Goal: Task Accomplishment & Management: Manage account settings

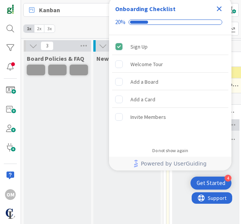
click at [221, 10] on icon "Close Checklist" at bounding box center [219, 8] width 9 height 9
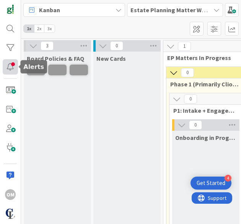
click at [6, 68] on div at bounding box center [10, 66] width 15 height 15
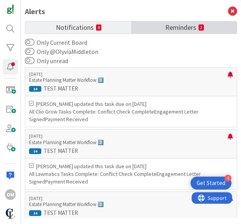
click at [183, 27] on span "Reminders" at bounding box center [180, 26] width 31 height 11
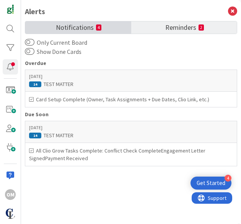
click at [75, 28] on span "Notifications" at bounding box center [75, 26] width 38 height 11
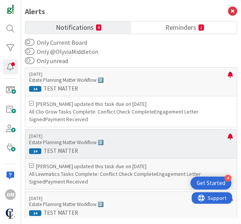
click at [120, 145] on div "3 days ago Estate Planning Matter Workflow 2️⃣ 14 TEST MATTER" at bounding box center [131, 143] width 212 height 29
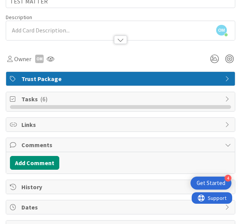
scroll to position [52, 0]
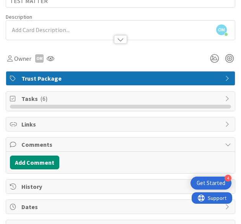
click at [225, 97] on icon at bounding box center [228, 99] width 6 height 6
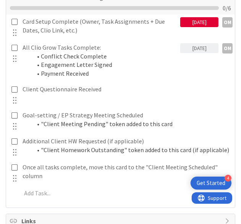
scroll to position [173, 0]
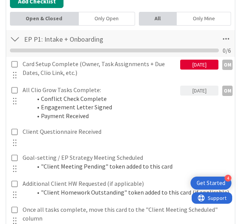
click at [183, 64] on div "08/08/2025" at bounding box center [199, 65] width 38 height 10
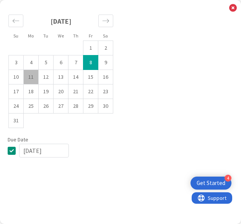
scroll to position [158, 0]
click at [234, 7] on icon at bounding box center [233, 8] width 8 height 8
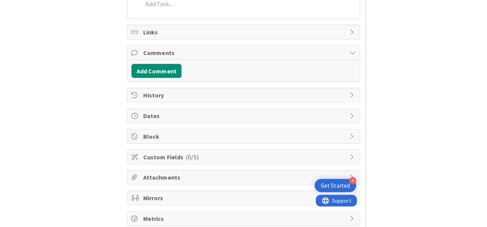
scroll to position [0, 0]
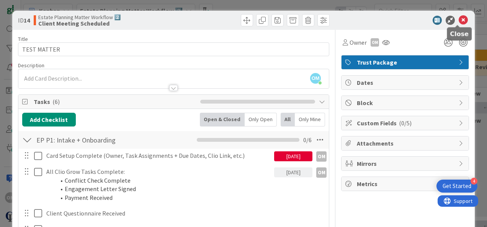
click at [241, 19] on icon at bounding box center [463, 20] width 9 height 9
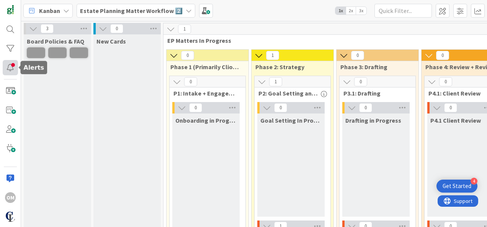
click at [16, 67] on div at bounding box center [10, 67] width 15 height 15
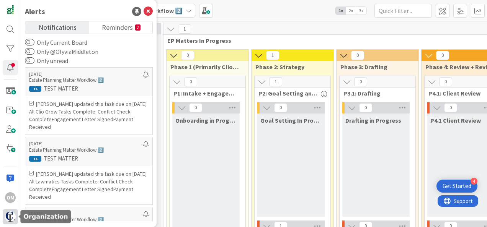
click at [8, 213] on img at bounding box center [10, 217] width 11 height 11
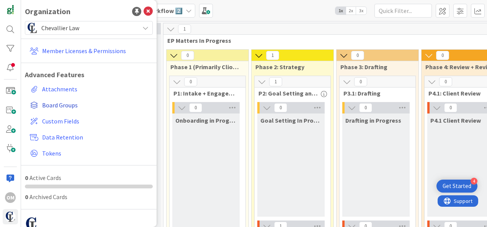
click at [46, 103] on span "Board Groups" at bounding box center [96, 105] width 108 height 9
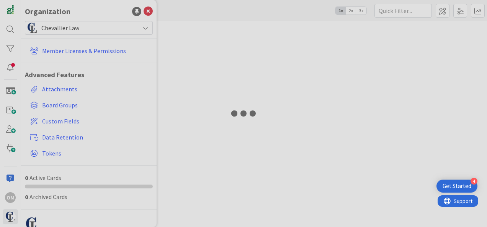
click at [241, 53] on div at bounding box center [243, 113] width 487 height 227
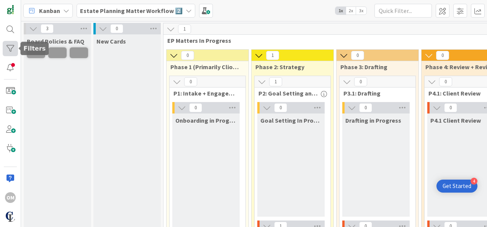
click at [10, 42] on div at bounding box center [10, 48] width 15 height 15
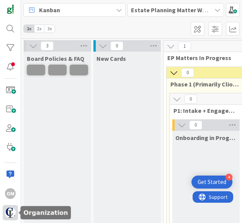
click at [9, 208] on img at bounding box center [10, 213] width 11 height 11
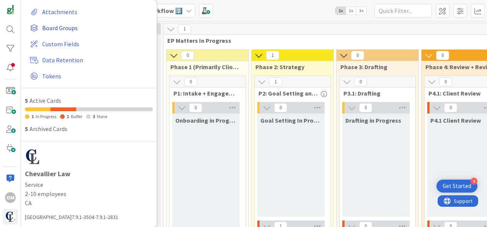
scroll to position [77, 0]
click at [60, 110] on li at bounding box center [64, 110] width 26 height 4
click at [34, 111] on li at bounding box center [38, 110] width 26 height 4
click at [27, 121] on div "5 Active Cards 1 In Progress 1 Buffer 3 None 5 Archived Cards" at bounding box center [89, 116] width 128 height 38
click at [25, 133] on div "Organization Chevallier Law Member Licenses & Permissions Advanced Features Att…" at bounding box center [89, 113] width 136 height 227
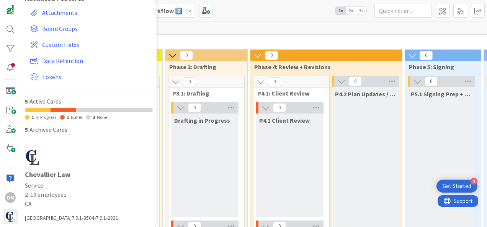
scroll to position [0, 0]
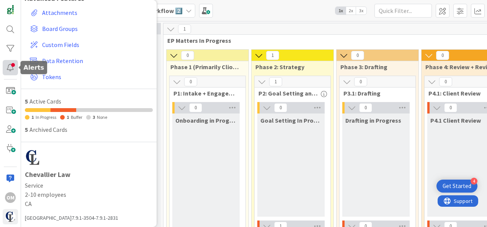
click at [10, 65] on div at bounding box center [10, 67] width 15 height 15
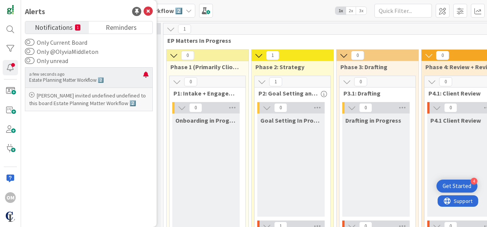
click at [113, 74] on p "a few seconds ago" at bounding box center [86, 74] width 114 height 5
click at [85, 98] on p "Gina Chevallier invited undefined undefined to this board Estate Planning Matte…" at bounding box center [88, 99] width 119 height 15
click at [31, 93] on icon at bounding box center [31, 94] width 5 height 5
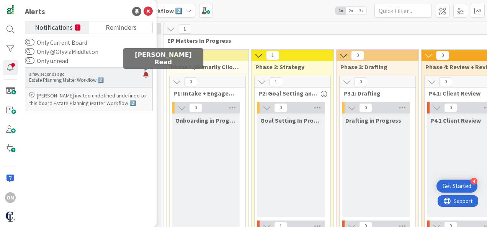
click at [144, 73] on div at bounding box center [145, 78] width 5 height 12
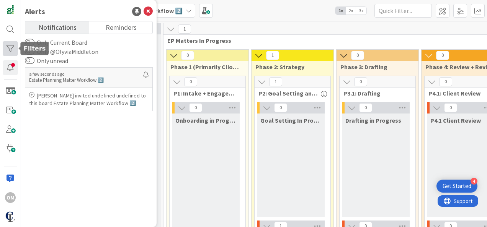
click at [8, 49] on div at bounding box center [10, 48] width 15 height 15
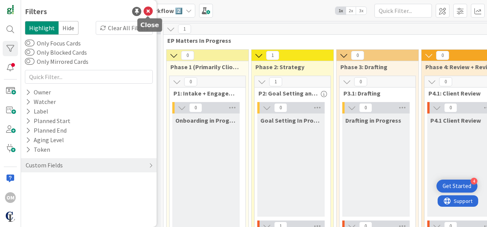
click at [149, 11] on icon at bounding box center [148, 11] width 9 height 9
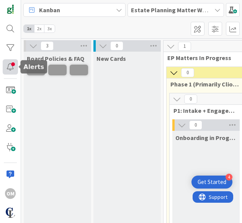
click at [7, 71] on div at bounding box center [10, 66] width 15 height 15
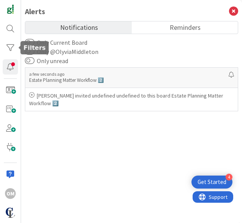
click at [1, 52] on div "OM" at bounding box center [10, 111] width 21 height 223
click at [8, 52] on div at bounding box center [10, 47] width 15 height 15
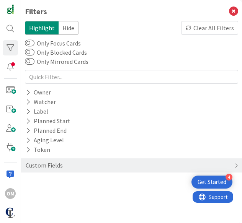
click at [194, 65] on div "Highlight Hide Clear All Filters Only Focus Cards Only Blocked Cards Only Mirro…" at bounding box center [131, 98] width 213 height 155
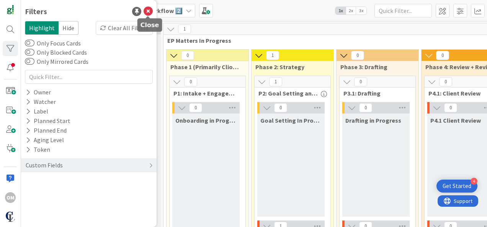
click at [148, 12] on icon at bounding box center [148, 11] width 9 height 9
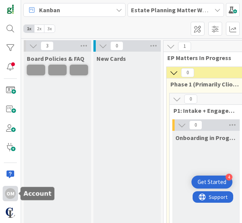
click at [8, 197] on div "OM" at bounding box center [10, 193] width 11 height 11
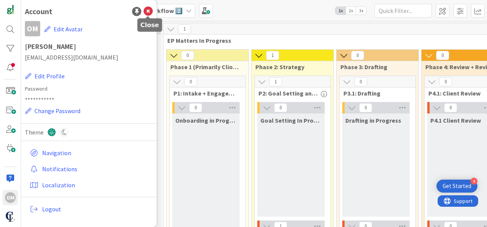
click at [150, 11] on icon at bounding box center [148, 11] width 9 height 9
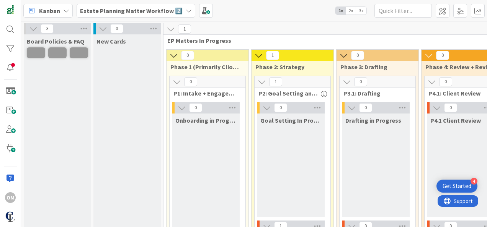
click at [101, 28] on icon at bounding box center [103, 29] width 8 height 8
click at [124, 55] on div "New Cards" at bounding box center [126, 191] width 67 height 314
click at [156, 26] on icon at bounding box center [154, 28] width 10 height 11
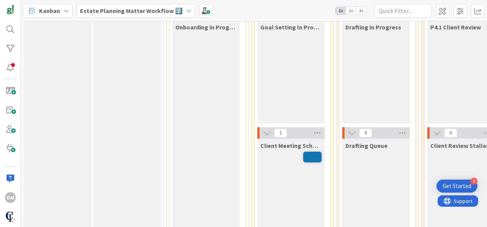
scroll to position [93, 0]
click at [311, 158] on span at bounding box center [312, 157] width 18 height 11
click at [265, 135] on icon at bounding box center [267, 133] width 8 height 8
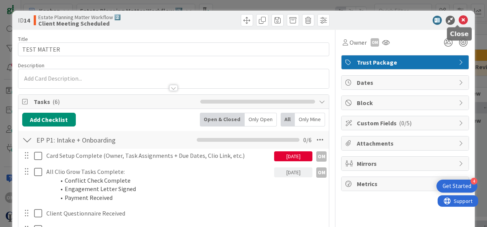
click at [459, 23] on icon at bounding box center [463, 20] width 9 height 9
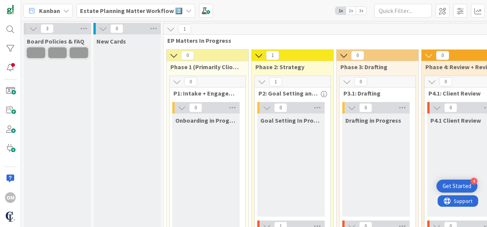
click at [186, 8] on icon at bounding box center [189, 11] width 6 height 6
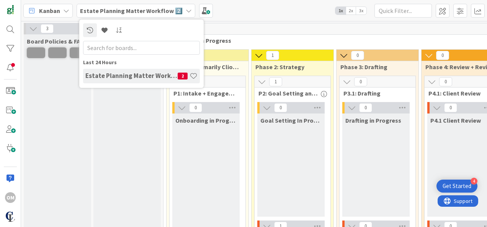
click at [159, 76] on h4 "Estate Planning Matter Workflow 2️⃣" at bounding box center [131, 76] width 92 height 8
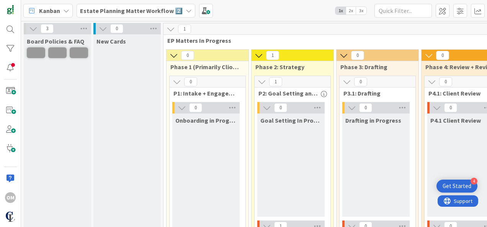
click at [174, 8] on b "Estate Planning Matter Workflow 2️⃣" at bounding box center [131, 11] width 103 height 8
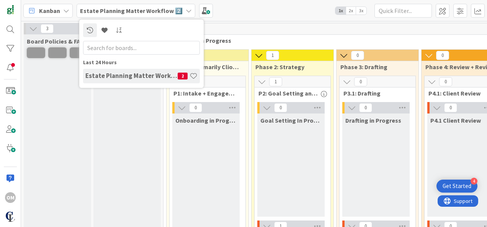
click at [126, 51] on input "text" at bounding box center [141, 48] width 117 height 14
click at [89, 33] on link at bounding box center [90, 30] width 14 height 14
click at [118, 26] on link at bounding box center [119, 30] width 14 height 14
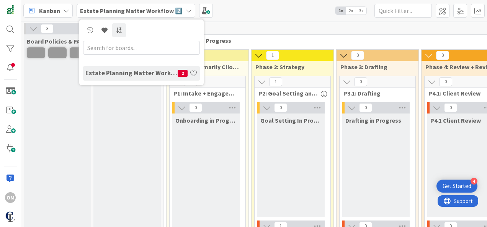
click at [169, 74] on h4 "Estate Planning Matter Workflow 2️⃣" at bounding box center [131, 73] width 92 height 8
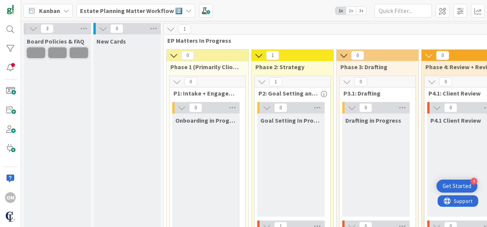
click at [31, 27] on icon at bounding box center [33, 29] width 8 height 8
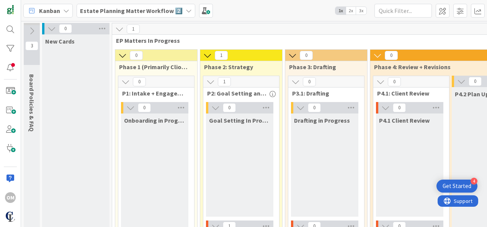
click at [31, 31] on icon at bounding box center [32, 31] width 8 height 8
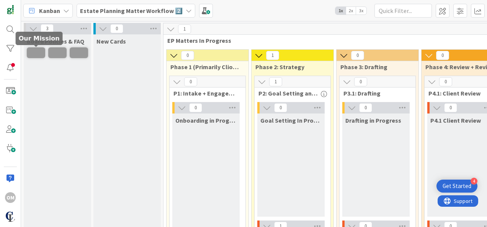
click at [34, 54] on span at bounding box center [36, 52] width 18 height 11
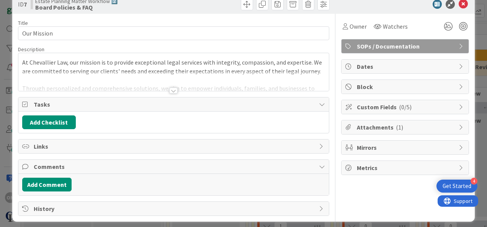
scroll to position [19, 0]
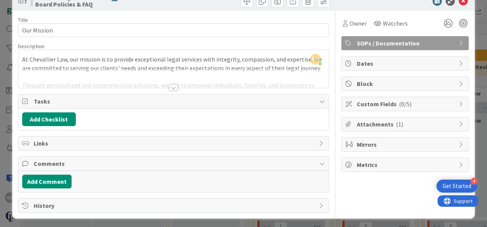
click at [311, 100] on div "Tasks" at bounding box center [173, 102] width 311 height 14
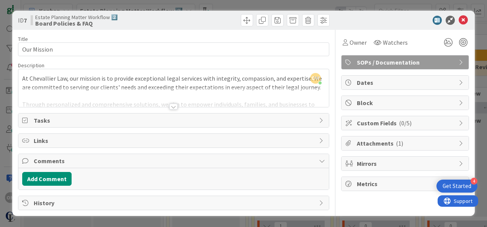
scroll to position [0, 0]
click at [466, 17] on icon at bounding box center [463, 20] width 9 height 9
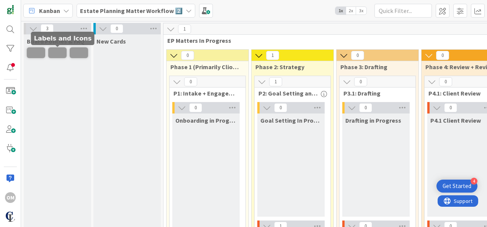
click at [55, 54] on span at bounding box center [57, 52] width 18 height 11
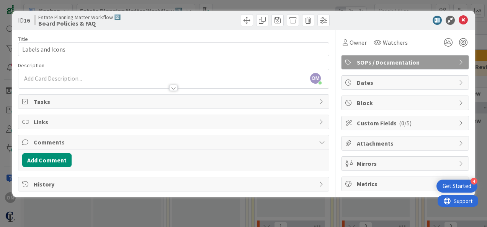
click at [315, 120] on span "Links" at bounding box center [174, 122] width 281 height 9
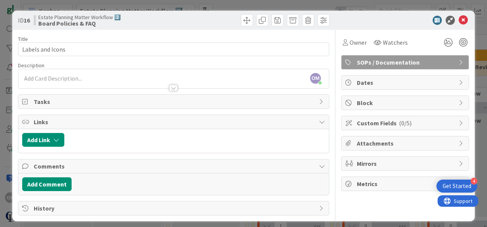
click at [319, 99] on icon at bounding box center [322, 102] width 6 height 6
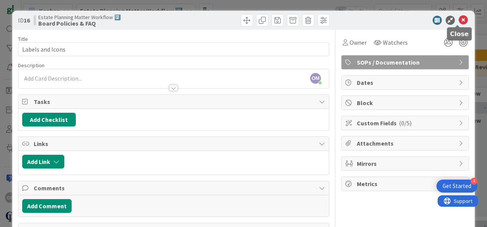
click at [459, 18] on icon at bounding box center [463, 20] width 9 height 9
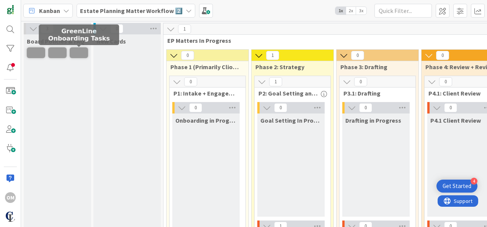
click at [74, 55] on span at bounding box center [79, 52] width 18 height 11
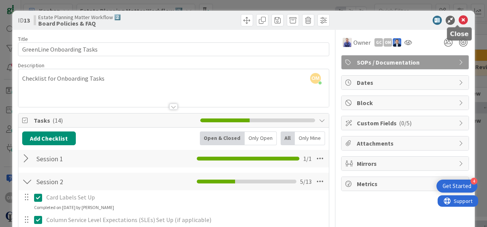
click at [459, 18] on icon at bounding box center [463, 20] width 9 height 9
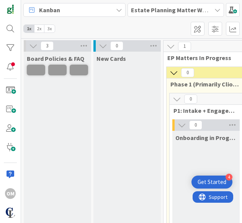
click at [119, 117] on div "New Cards" at bounding box center [126, 209] width 67 height 314
click at [97, 172] on div "New Cards" at bounding box center [126, 209] width 67 height 314
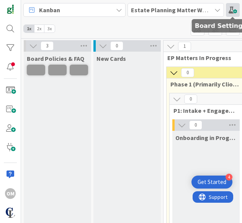
click at [234, 12] on span at bounding box center [233, 10] width 14 height 14
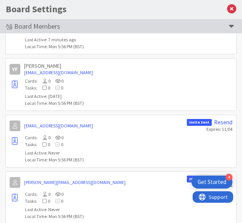
scroll to position [516, 0]
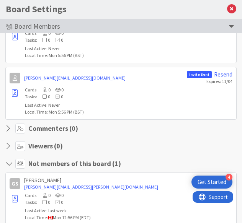
click at [231, 24] on icon at bounding box center [231, 26] width 5 height 8
click at [231, 29] on icon at bounding box center [231, 26] width 5 height 8
click at [234, 8] on icon at bounding box center [231, 9] width 9 height 9
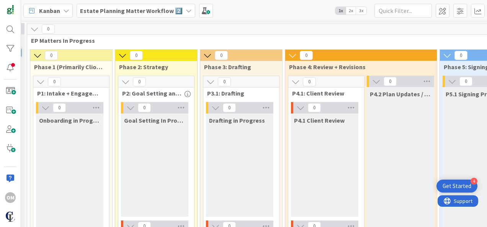
scroll to position [0, 0]
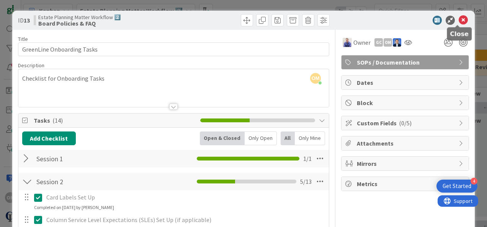
click at [459, 19] on icon at bounding box center [463, 20] width 9 height 9
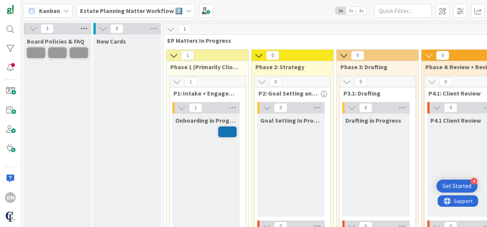
click at [83, 27] on icon at bounding box center [84, 28] width 10 height 11
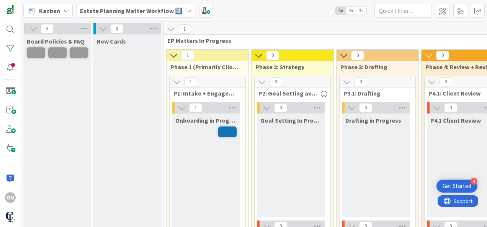
click at [361, 14] on span "3x" at bounding box center [361, 11] width 10 height 8
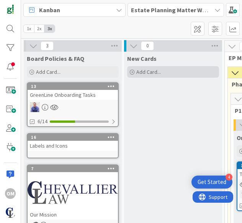
click at [134, 71] on div "Add Card..." at bounding box center [173, 71] width 92 height 11
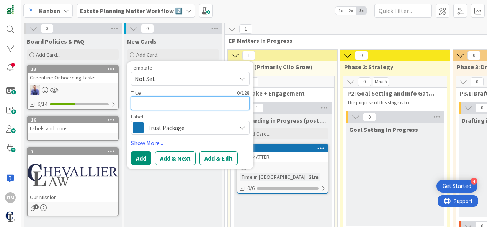
paste textarea "02514-Kam"
type textarea "x"
type textarea "02514-Kam"
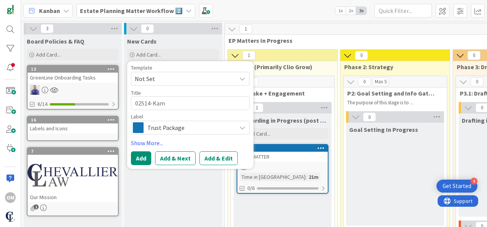
click at [184, 128] on span "Trust Package" at bounding box center [189, 128] width 85 height 11
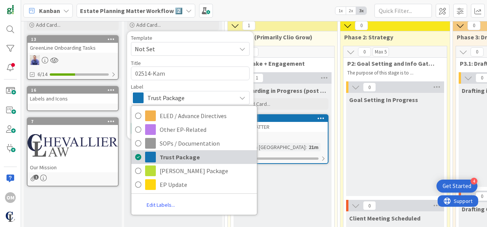
scroll to position [30, 0]
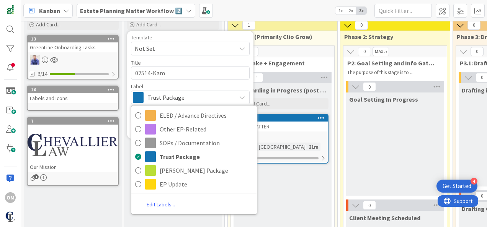
click at [195, 220] on div "New Cards Add Card... Template Not Set Title 9 / 128 02514-Kam Label Trust Pack…" at bounding box center [173, 165] width 98 height 323
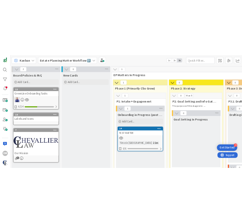
scroll to position [1, 0]
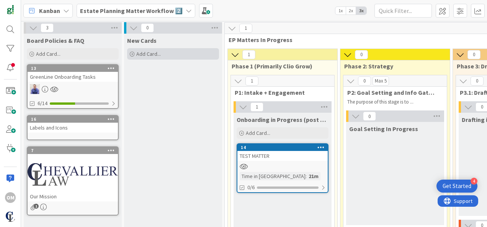
click at [132, 52] on icon at bounding box center [132, 54] width 5 height 5
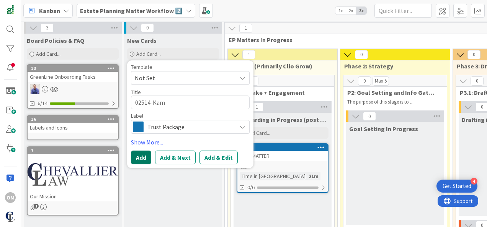
click at [141, 157] on button "Add" at bounding box center [141, 158] width 20 height 14
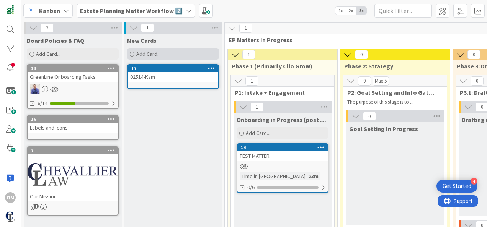
click at [133, 54] on icon at bounding box center [132, 54] width 5 height 5
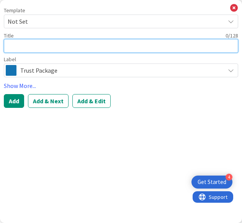
paste textarea "02618-[PERSON_NAME]"
type textarea "x"
type textarea "02618-[PERSON_NAME]"
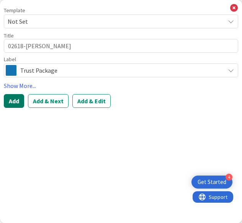
click at [14, 103] on button "Add" at bounding box center [14, 101] width 20 height 14
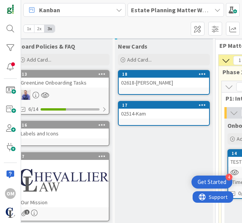
scroll to position [12, 10]
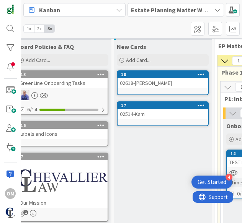
click at [147, 116] on div "02514-Kam" at bounding box center [163, 114] width 90 height 10
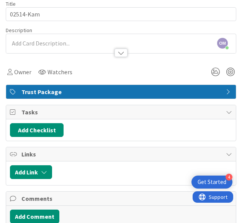
scroll to position [39, 0]
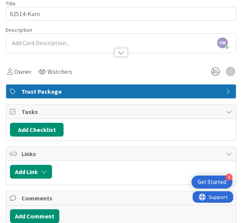
click at [221, 86] on div "Trust Package" at bounding box center [121, 92] width 230 height 14
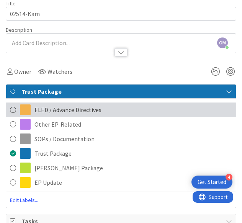
click at [11, 109] on span at bounding box center [13, 109] width 6 height 11
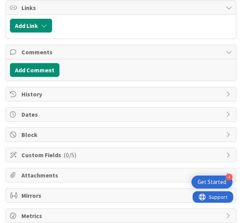
scroll to position [0, 0]
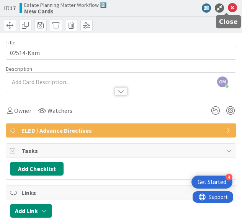
click at [230, 10] on icon at bounding box center [232, 7] width 9 height 9
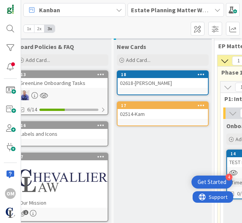
click at [157, 111] on div "02514-Kam" at bounding box center [163, 114] width 90 height 10
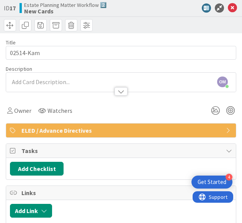
click at [128, 126] on span "ELED / Advance Directives" at bounding box center [121, 130] width 201 height 9
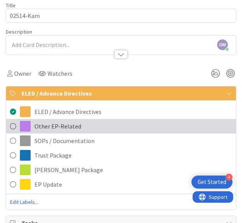
scroll to position [40, 0]
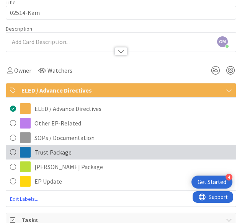
click at [14, 149] on span at bounding box center [13, 152] width 6 height 11
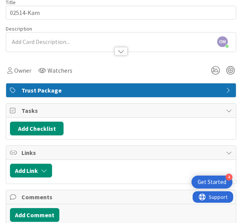
scroll to position [0, 0]
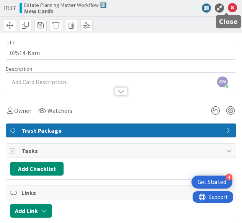
click at [229, 5] on icon at bounding box center [232, 7] width 9 height 9
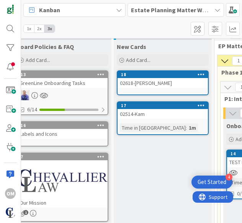
click at [133, 84] on div "02618-[PERSON_NAME]" at bounding box center [163, 83] width 90 height 10
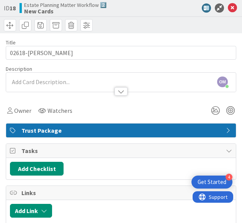
click at [124, 134] on span "Trust Package" at bounding box center [121, 130] width 201 height 9
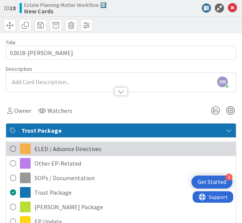
click at [13, 149] on span at bounding box center [13, 148] width 6 height 11
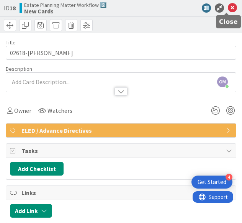
click at [228, 7] on icon at bounding box center [232, 7] width 9 height 9
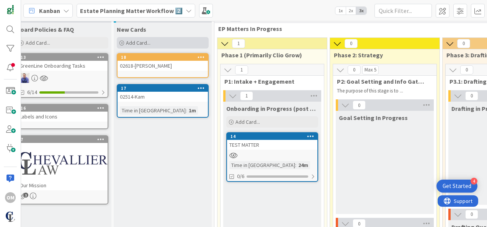
click at [123, 39] on div "Add Card..." at bounding box center [163, 42] width 92 height 11
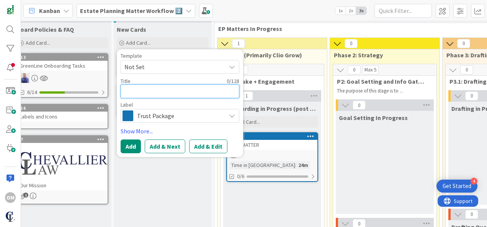
paste textarea "02504-[PERSON_NAME]"
type textarea "x"
type textarea "02504-[PERSON_NAME]"
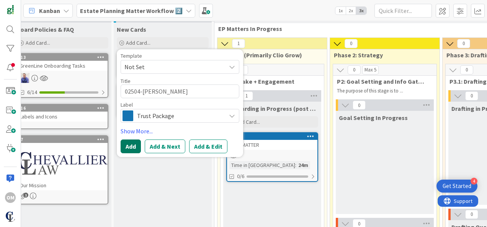
click at [126, 148] on button "Add" at bounding box center [131, 147] width 20 height 14
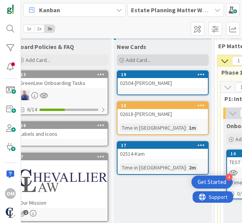
click at [125, 56] on div "Add Card..." at bounding box center [163, 59] width 92 height 11
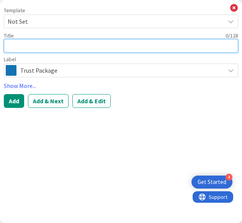
paste textarea "02599-[PERSON_NAME]"
type textarea "x"
type textarea "02599-[PERSON_NAME]"
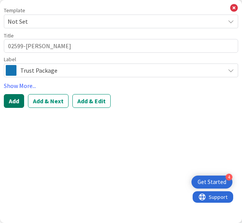
click at [11, 103] on button "Add" at bounding box center [14, 101] width 20 height 14
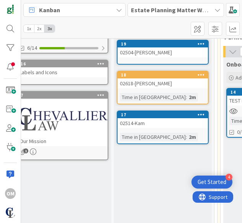
scroll to position [0, 10]
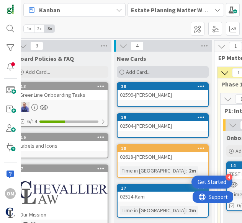
click at [125, 67] on div "Add Card..." at bounding box center [163, 71] width 92 height 11
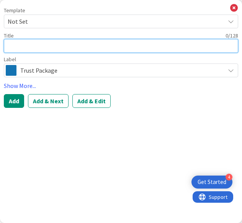
paste textarea "02596-[PERSON_NAME]"
type textarea "x"
type textarea "02596-[PERSON_NAME]"
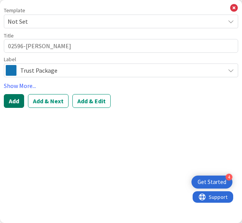
click at [15, 103] on button "Add" at bounding box center [14, 101] width 20 height 14
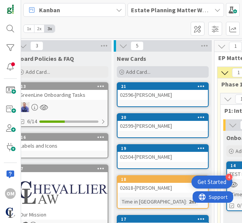
click at [122, 71] on icon at bounding box center [121, 72] width 5 height 5
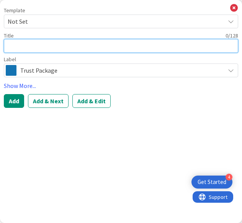
paste textarea "02526-[PERSON_NAME]"
type textarea "x"
type textarea "02526-[PERSON_NAME]"
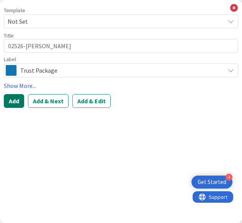
click at [15, 101] on button "Add" at bounding box center [14, 101] width 20 height 14
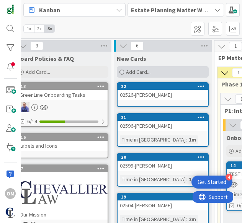
click at [122, 69] on div "Add Card..." at bounding box center [163, 71] width 92 height 11
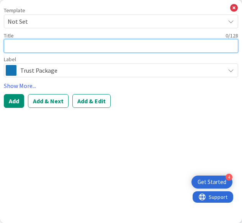
type textarea "x"
type textarea "0"
type textarea "x"
type textarea "01"
type textarea "x"
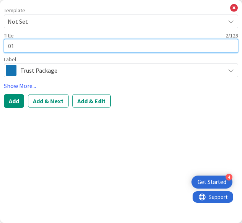
type textarea "012"
type textarea "x"
type textarea "0122"
type textarea "x"
type textarea "01227"
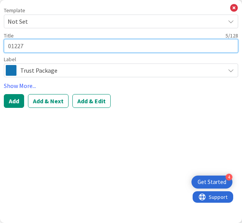
type textarea "x"
type textarea "01227-"
type textarea "x"
type textarea "01227-S"
type textarea "x"
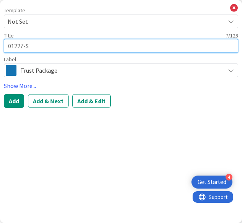
type textarea "01227-Sr"
type textarea "x"
type textarea "01227-S"
type textarea "x"
type textarea "01227-So"
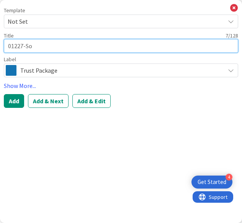
type textarea "x"
type textarea "01227-Sor"
type textarea "x"
type textarea "01227-Soro"
type textarea "x"
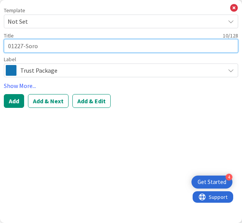
type textarea "01227-Soron"
type textarea "x"
type textarea "01227-[GEOGRAPHIC_DATA]"
type textarea "x"
type textarea "01227-[GEOGRAPHIC_DATA]"
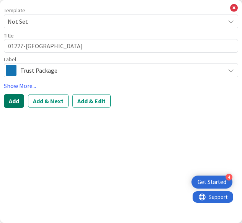
click at [14, 103] on button "Add" at bounding box center [14, 101] width 20 height 14
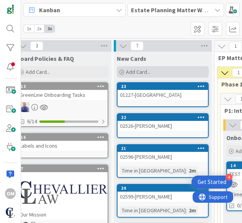
click at [119, 73] on icon at bounding box center [121, 72] width 5 height 5
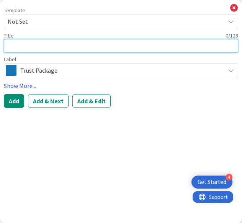
type textarea "x"
type textarea "0"
type textarea "x"
type textarea "01"
type textarea "x"
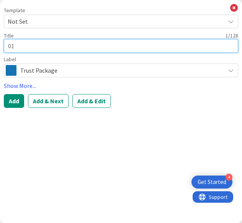
type textarea "011"
type textarea "x"
type textarea "0112"
type textarea "x"
type textarea "01122"
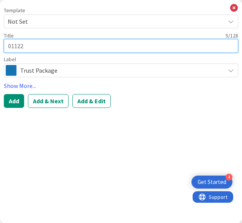
type textarea "x"
type textarea "01122-"
type textarea "x"
type textarea "01122-C"
type textarea "x"
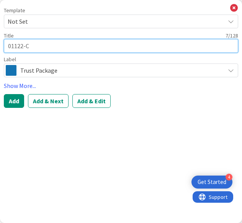
type textarea "01122-Ca"
type textarea "x"
type textarea "01122-Car"
type textarea "x"
type textarea "01122-Carb"
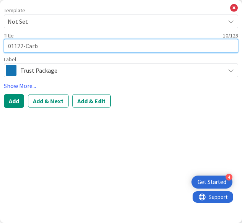
type textarea "x"
type textarea "01122-Carbo"
type textarea "x"
type textarea "01122-Carbon"
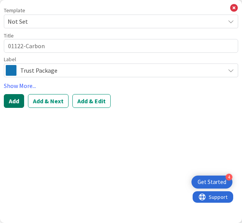
click at [9, 98] on button "Add" at bounding box center [14, 101] width 20 height 14
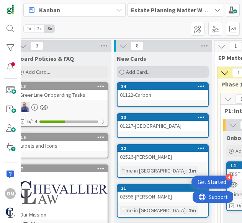
click at [120, 71] on icon at bounding box center [121, 72] width 5 height 5
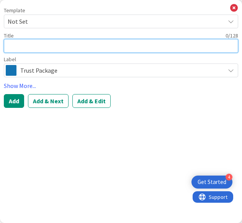
paste textarea "02578-[PERSON_NAME]"
type textarea "x"
type textarea "02578-[PERSON_NAME]"
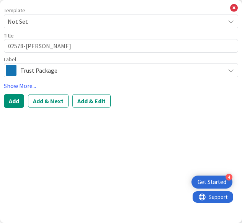
click at [36, 70] on span "Trust Package" at bounding box center [120, 70] width 201 height 11
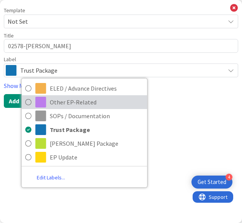
click at [31, 105] on link "Other EP-Related" at bounding box center [84, 102] width 126 height 14
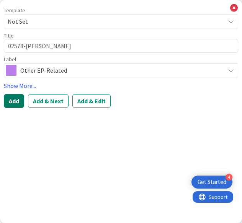
click at [14, 99] on button "Add" at bounding box center [14, 101] width 20 height 14
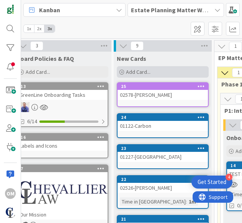
click at [120, 69] on div "Add Card..." at bounding box center [163, 71] width 92 height 11
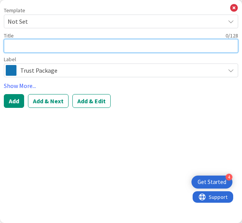
click at [89, 48] on textarea at bounding box center [121, 46] width 234 height 14
type textarea "x"
type textarea "0"
type textarea "x"
type textarea "03"
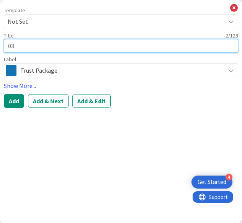
type textarea "x"
type textarea "031"
type textarea "x"
type textarea "0311"
type textarea "x"
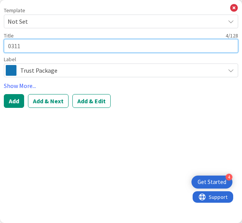
type textarea "03117"
type textarea "x"
type textarea "03117"
type textarea "x"
type textarea "03117"
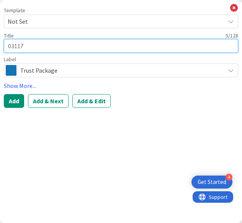
type textarea "x"
type textarea "03117-"
type textarea "x"
type textarea "03117-L"
type textarea "x"
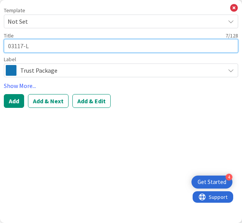
type textarea "03117-Lo"
type textarea "x"
type textarea "03117-Los"
type textarea "x"
type textarea "03117-Losh"
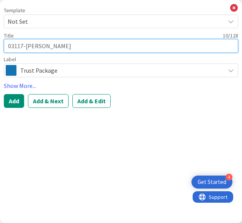
type textarea "x"
type textarea "03117-Loshu"
type textarea "x"
type textarea "03117-Loshus"
type textarea "x"
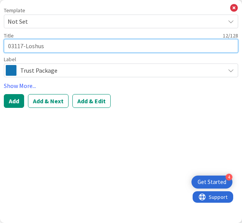
type textarea "03117-Loshusa"
type textarea "x"
type textarea "03117-[GEOGRAPHIC_DATA]"
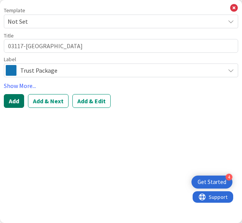
click at [10, 106] on button "Add" at bounding box center [14, 101] width 20 height 14
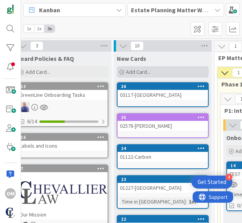
click at [121, 72] on icon at bounding box center [121, 72] width 5 height 5
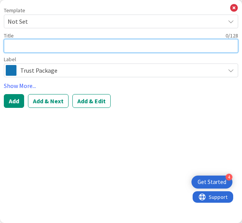
type textarea "x"
type textarea "0"
type textarea "x"
type textarea "09"
type textarea "x"
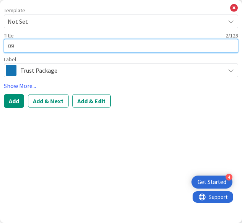
type textarea "091"
type textarea "x"
type textarea "0913"
type textarea "x"
type textarea "09133"
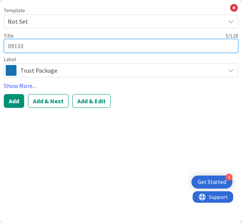
type textarea "x"
type textarea "09133-"
type textarea "x"
type textarea "09133-D"
type textarea "x"
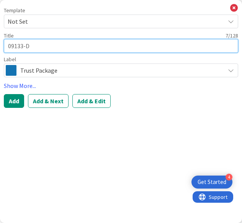
type textarea "09133-De"
type textarea "x"
type textarea "09133-DeQ"
type textarea "x"
type textarea "09133-DeQue"
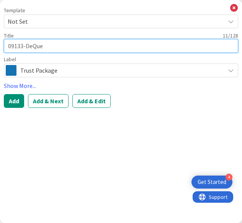
type textarea "x"
type textarea "09133-DeQues"
type textarea "x"
type textarea "09133-DeQuesa"
type textarea "x"
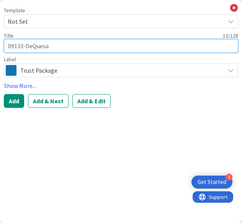
type textarea "09133-DeQuesad"
type textarea "x"
type textarea "09133-DeQuesada"
type textarea "x"
type textarea "09133-DeQuesada"
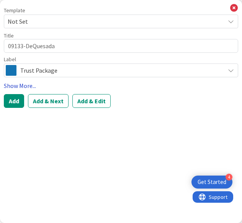
click at [33, 85] on link "Show More..." at bounding box center [121, 85] width 234 height 9
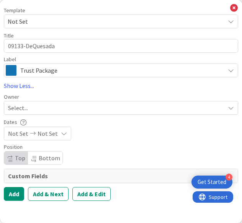
click at [219, 74] on span "Trust Package" at bounding box center [120, 70] width 201 height 11
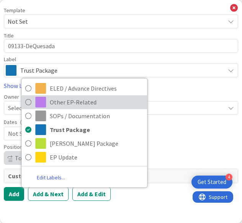
click at [29, 99] on icon at bounding box center [28, 101] width 6 height 11
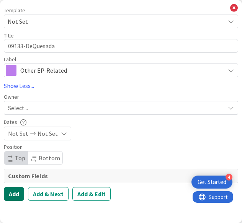
click at [19, 190] on button "Add" at bounding box center [14, 194] width 20 height 14
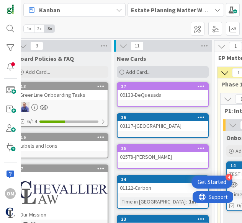
click at [121, 74] on icon at bounding box center [121, 72] width 5 height 5
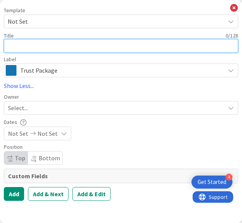
paste textarea "02314-Burge"
type textarea "x"
type textarea "02314-Burge"
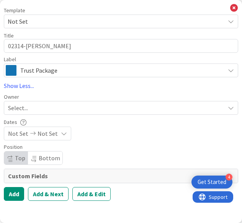
click at [53, 75] on span "Trust Package" at bounding box center [120, 70] width 201 height 11
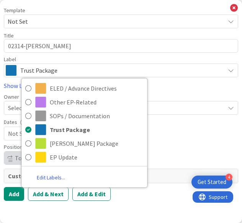
click at [207, 143] on div "Template Not Set Title 12 / 128 02314-Burge Label Trust Package ELED / Advance …" at bounding box center [121, 104] width 234 height 193
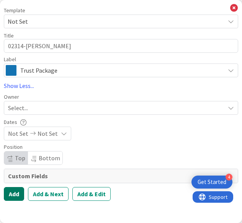
click at [13, 188] on button "Add" at bounding box center [14, 194] width 20 height 14
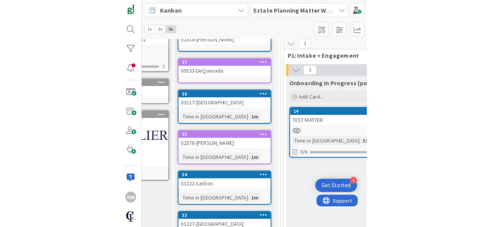
scroll to position [0, 71]
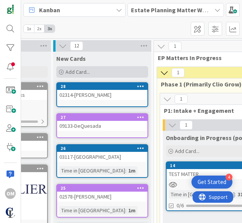
click at [61, 71] on icon at bounding box center [61, 72] width 5 height 5
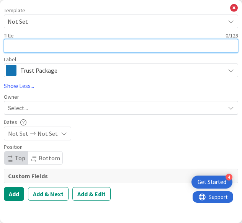
paste textarea "02582-Delapedraja"
type textarea "x"
type textarea "02582-Delapedraja"
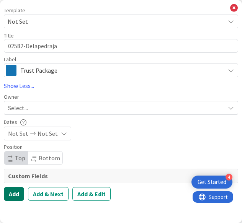
click at [12, 194] on button "Add" at bounding box center [14, 194] width 20 height 14
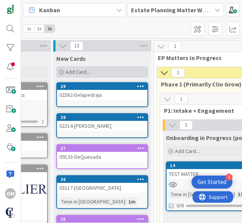
click at [62, 69] on div "Add Card..." at bounding box center [102, 71] width 92 height 11
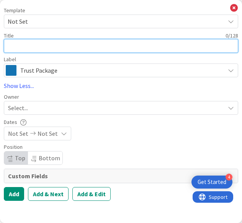
paste textarea "04152-Soto"
type textarea "x"
type textarea "04152-Soto"
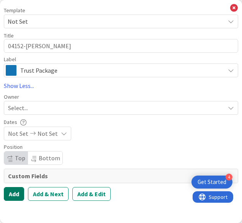
click at [15, 196] on button "Add" at bounding box center [14, 194] width 20 height 14
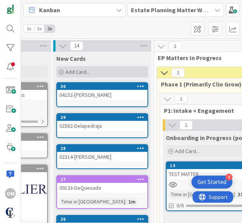
click at [62, 73] on icon at bounding box center [61, 72] width 5 height 5
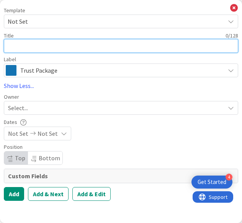
paste textarea "02368-Posada"
type textarea "x"
type textarea "02368-Posada"
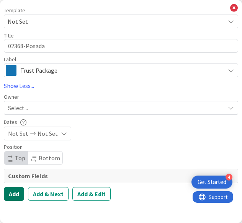
click at [12, 195] on button "Add" at bounding box center [14, 194] width 20 height 14
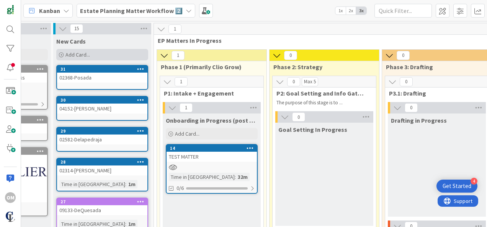
click at [57, 51] on div "Add Card..." at bounding box center [102, 54] width 92 height 11
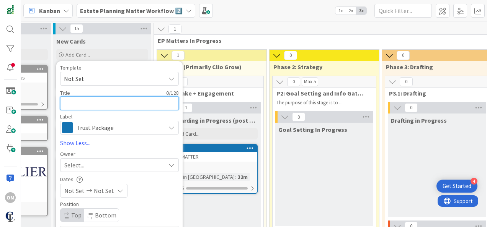
paste textarea "02612-Menos"
type textarea "x"
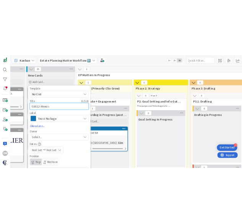
scroll to position [96, 71]
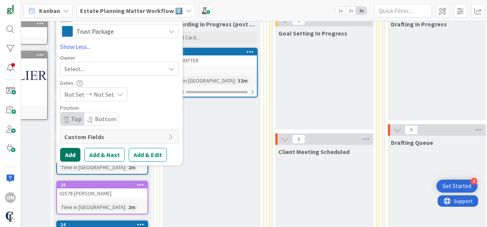
type textarea "02612-Menos"
click at [76, 153] on button "Add" at bounding box center [70, 155] width 20 height 14
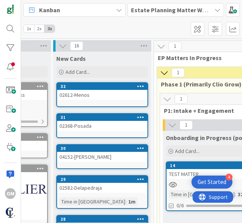
scroll to position [259, 71]
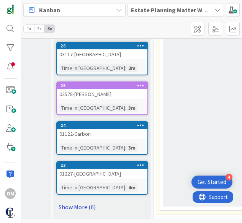
click at [80, 206] on link "Show More (6)" at bounding box center [102, 207] width 92 height 12
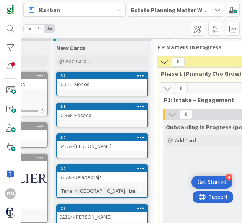
scroll to position [0, 71]
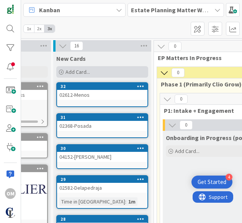
click at [60, 70] on icon at bounding box center [61, 72] width 5 height 5
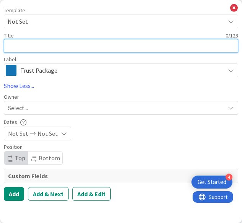
paste textarea "01172-Leandry"
type textarea "x"
type textarea "01172-Leandry"
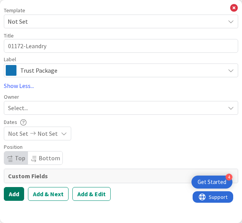
click at [12, 196] on button "Add" at bounding box center [14, 194] width 20 height 14
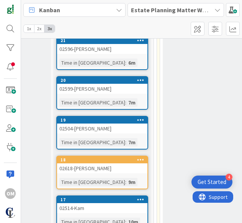
scroll to position [546, 71]
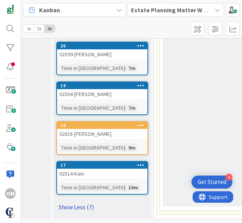
click at [70, 203] on link "Show Less (7)" at bounding box center [102, 207] width 92 height 12
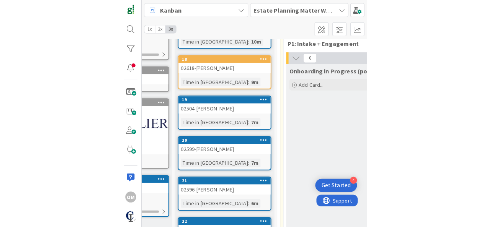
scroll to position [0, 71]
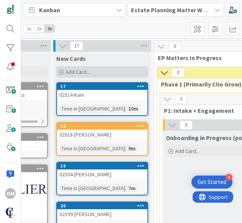
click at [61, 72] on icon at bounding box center [61, 72] width 5 height 5
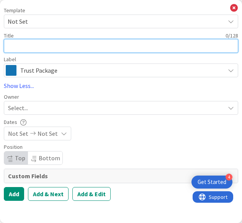
paste textarea "01147-Baldor"
type textarea "x"
type textarea "01147-Baldor"
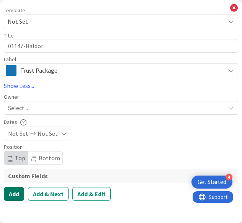
click at [14, 192] on button "Add" at bounding box center [14, 194] width 20 height 14
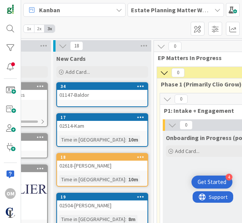
click at [132, 26] on div "Kanban Estate Planning Matter Workflow 2️⃣ 1x 2x 3x" at bounding box center [131, 19] width 221 height 38
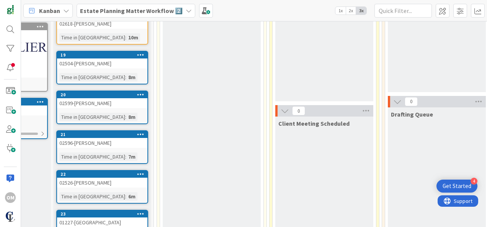
scroll to position [21, 71]
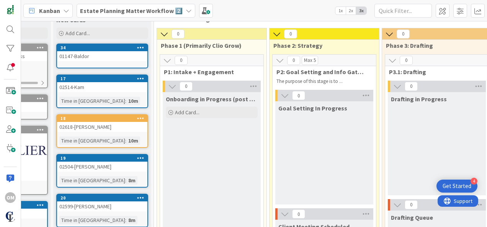
click at [97, 84] on div "02514-Kam" at bounding box center [102, 87] width 90 height 10
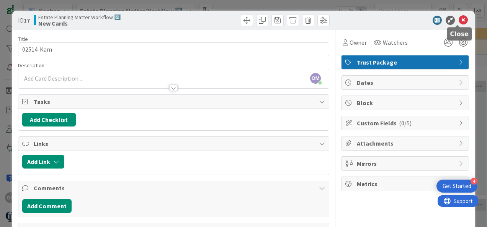
click at [459, 20] on icon at bounding box center [463, 20] width 9 height 9
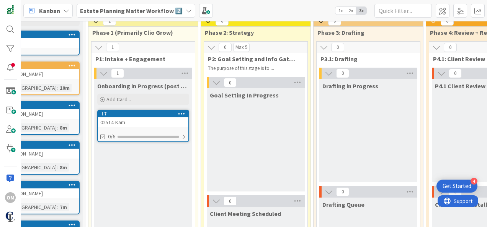
scroll to position [34, 142]
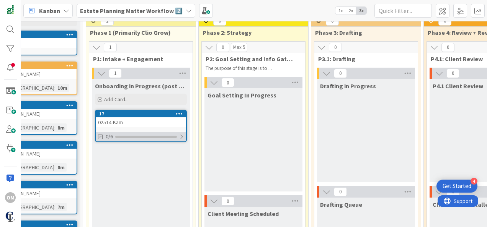
click at [178, 132] on div "0/6" at bounding box center [141, 137] width 90 height 10
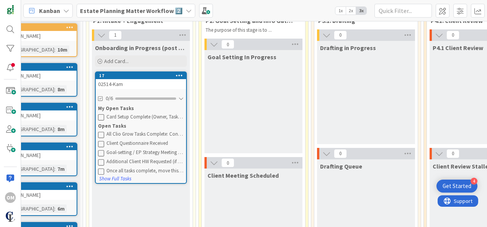
scroll to position [73, 142]
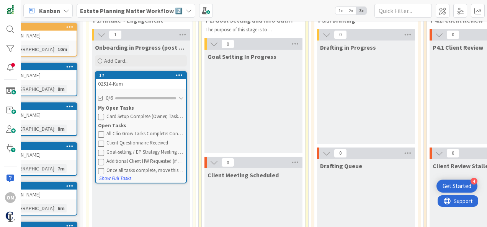
click at [116, 81] on div "02514-Kam" at bounding box center [141, 84] width 90 height 10
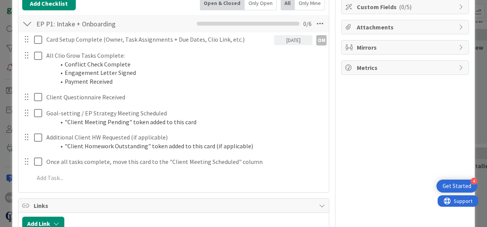
scroll to position [124, 0]
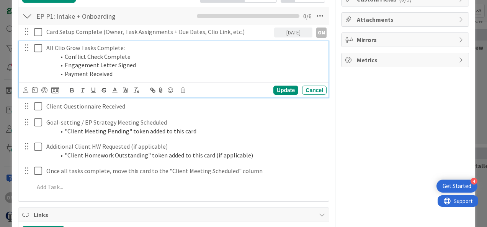
click at [39, 48] on icon at bounding box center [39, 48] width 11 height 9
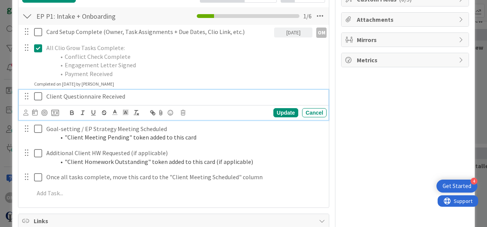
click at [37, 94] on icon at bounding box center [39, 96] width 11 height 9
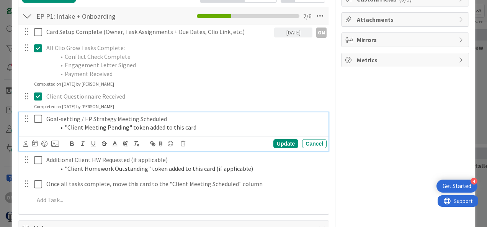
click at [35, 117] on icon at bounding box center [39, 118] width 11 height 9
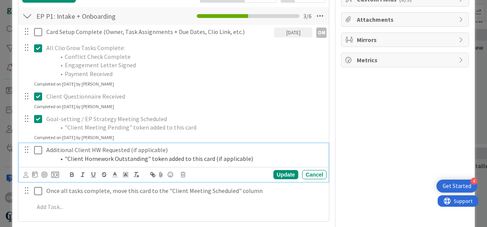
click at [40, 150] on icon at bounding box center [39, 150] width 11 height 9
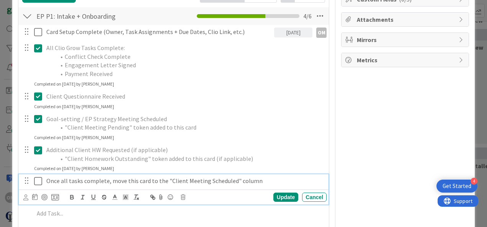
click at [38, 179] on icon at bounding box center [39, 181] width 11 height 9
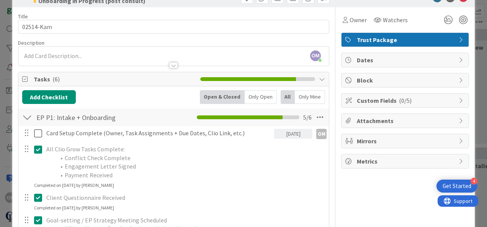
scroll to position [0, 0]
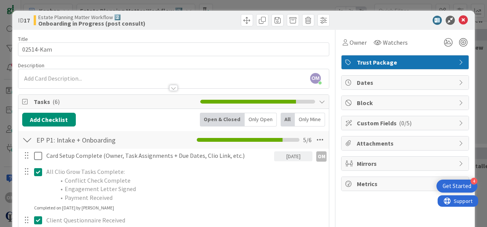
click at [424, 124] on span "Custom Fields ( 0/5 )" at bounding box center [406, 123] width 98 height 9
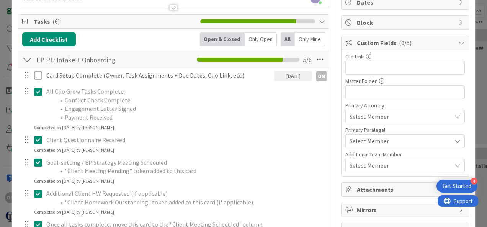
scroll to position [83, 0]
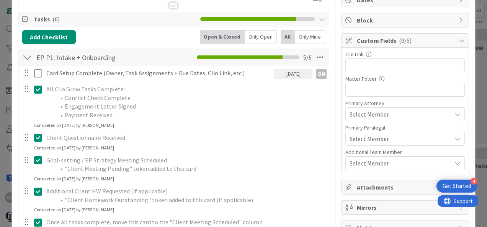
click at [472, 91] on div "ID 17 Estate Planning Matter Workflow 2️⃣ Onboarding in Progress (post consult)…" at bounding box center [243, 113] width 487 height 227
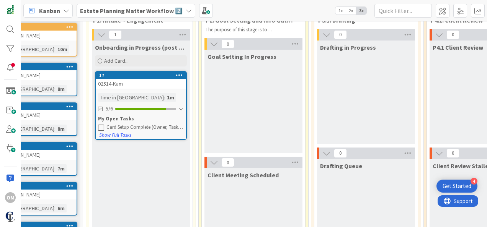
click at [146, 81] on div "02514-Kam" at bounding box center [141, 84] width 90 height 10
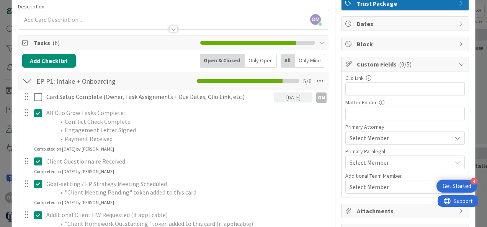
scroll to position [60, 0]
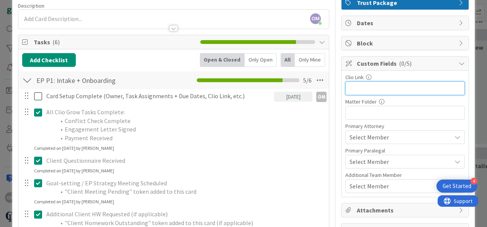
click at [365, 87] on input "text" at bounding box center [404, 89] width 119 height 14
paste input "[URL][DOMAIN_NAME]"
type input "[URL][DOMAIN_NAME]"
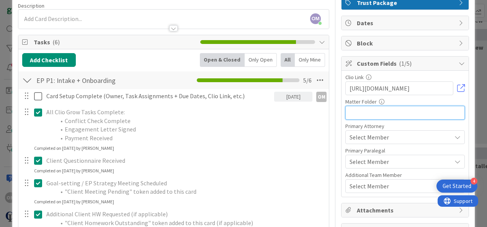
click at [380, 111] on input "text" at bounding box center [404, 113] width 119 height 14
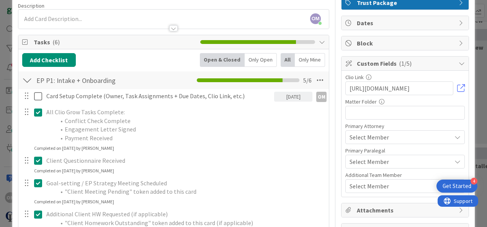
click at [394, 133] on div "Select Member" at bounding box center [401, 137] width 102 height 9
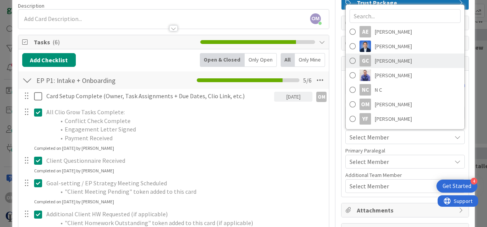
click at [350, 58] on span at bounding box center [353, 60] width 6 height 11
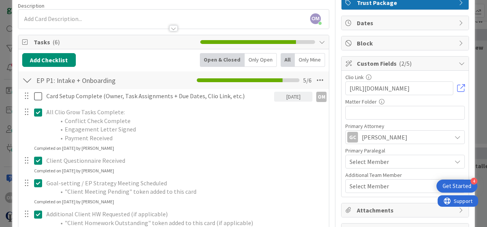
scroll to position [79, 0]
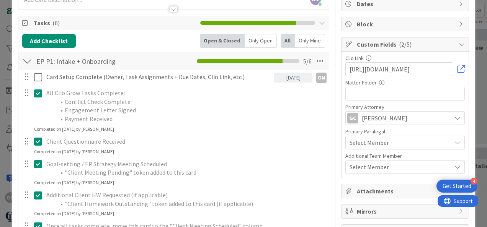
click at [387, 141] on div "Select Member" at bounding box center [401, 142] width 102 height 9
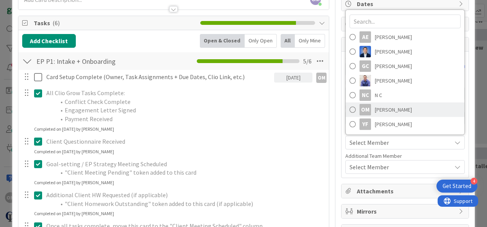
click at [350, 108] on span at bounding box center [353, 109] width 6 height 11
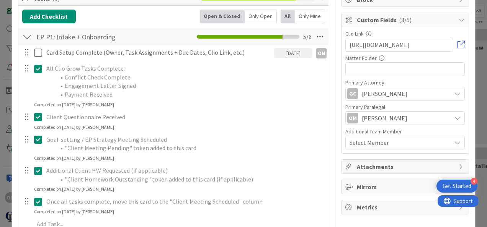
scroll to position [110, 0]
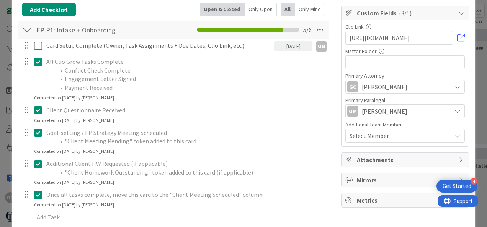
click at [389, 131] on div "Select Member" at bounding box center [401, 135] width 102 height 9
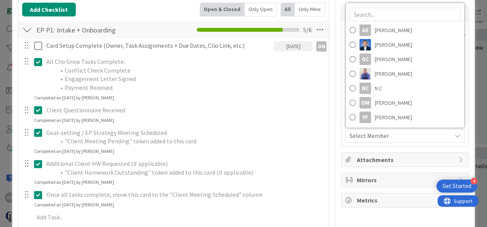
click at [461, 144] on div "Clio Link https://app.clio.com/nc/#/matters/1737411740 Matter Folder Primary At…" at bounding box center [405, 83] width 127 height 126
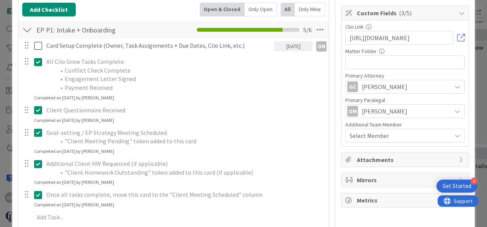
click at [374, 133] on span "Select Member" at bounding box center [369, 135] width 39 height 9
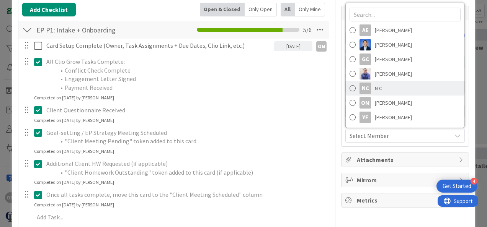
click at [350, 83] on span at bounding box center [353, 88] width 6 height 11
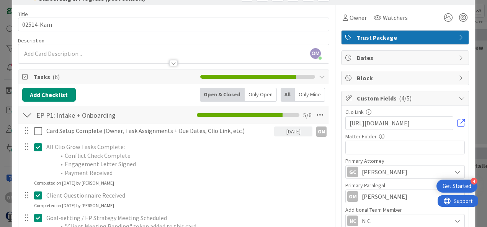
scroll to position [19, 0]
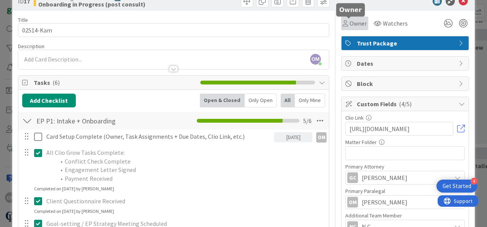
click at [356, 25] on span "Owner" at bounding box center [358, 23] width 17 height 9
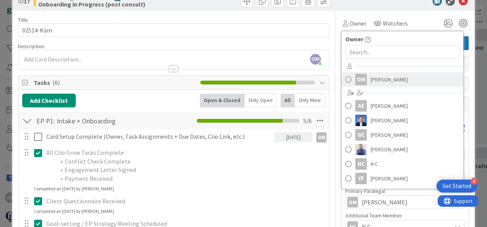
click at [345, 77] on span at bounding box center [348, 79] width 6 height 11
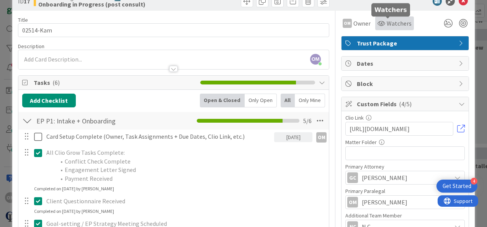
click at [389, 25] on span "Watchers" at bounding box center [399, 23] width 25 height 9
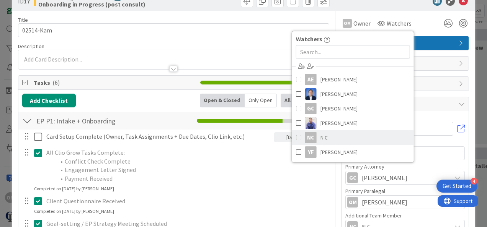
click at [296, 138] on span at bounding box center [298, 137] width 5 height 11
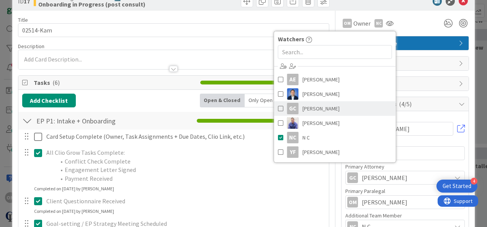
click at [278, 108] on span at bounding box center [280, 108] width 5 height 11
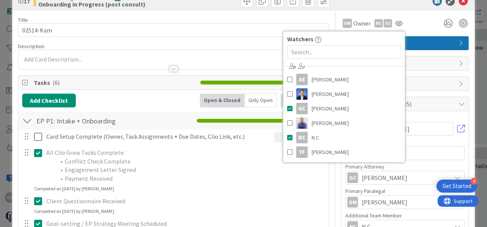
click at [417, 30] on div "OM Owner Owner Remove Set as Watcher OM Olyvia Middleton AE Alejandra Echeverri…" at bounding box center [405, 23] width 128 height 14
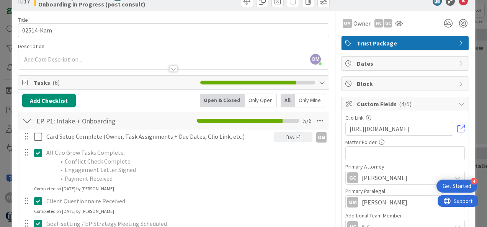
scroll to position [37, 0]
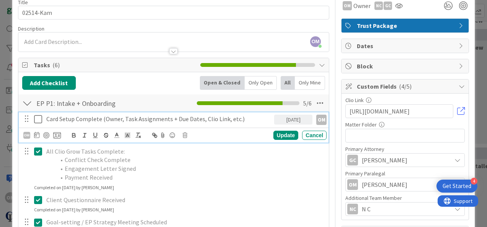
click at [39, 121] on icon at bounding box center [39, 119] width 11 height 9
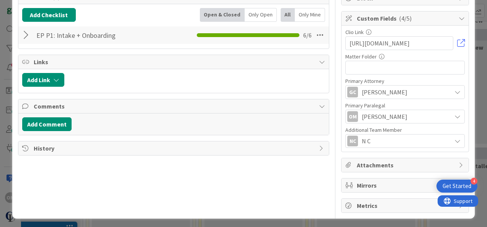
scroll to position [0, 0]
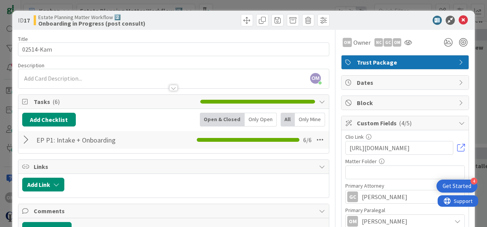
click at [459, 15] on div "ID 17 Estate Planning Matter Workflow 2️⃣ Onboarding in Progress (post consult)" at bounding box center [243, 20] width 463 height 19
click at [459, 19] on icon at bounding box center [463, 20] width 9 height 9
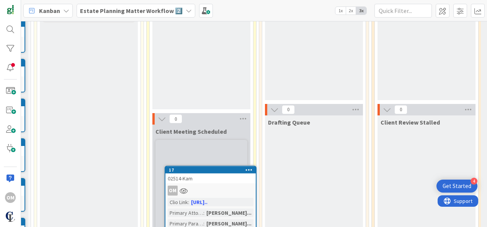
scroll to position [147, 194]
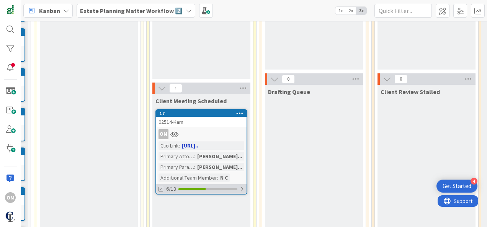
click at [242, 190] on div at bounding box center [242, 189] width 5 height 6
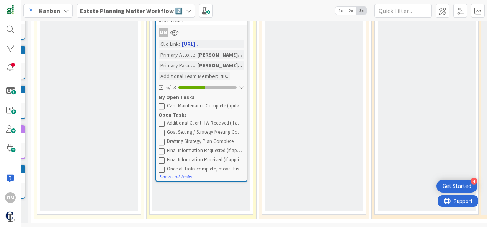
scroll to position [213, 194]
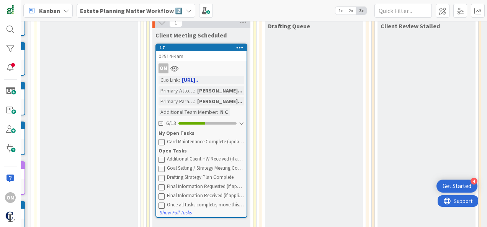
click at [239, 47] on icon at bounding box center [239, 47] width 7 height 5
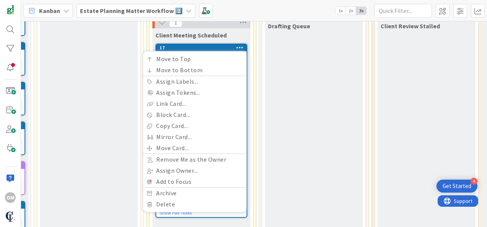
click at [283, 54] on div "Drafting Queue" at bounding box center [314, 133] width 98 height 228
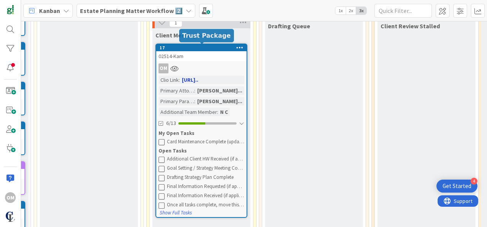
click at [192, 57] on div "02514-Kam" at bounding box center [201, 56] width 90 height 10
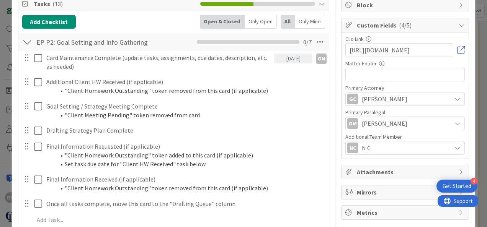
scroll to position [98, 0]
click at [317, 36] on icon at bounding box center [320, 42] width 14 height 14
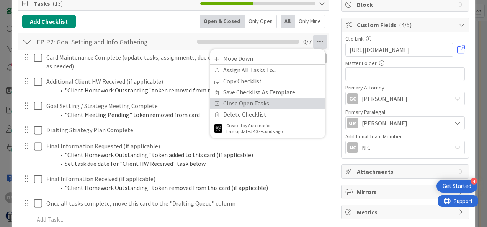
click at [278, 104] on link "Close Open Tasks" at bounding box center [267, 103] width 115 height 11
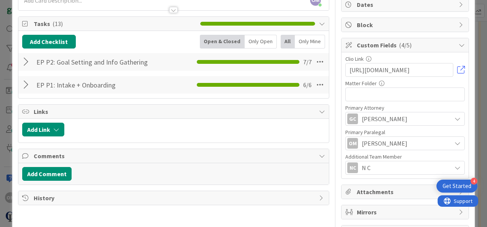
scroll to position [77, 0]
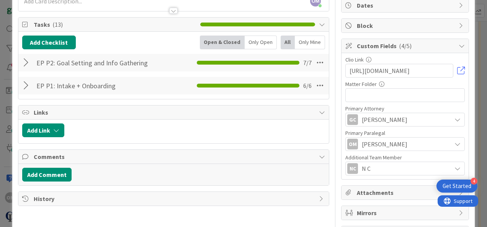
click at [320, 196] on div "History" at bounding box center [173, 199] width 311 height 14
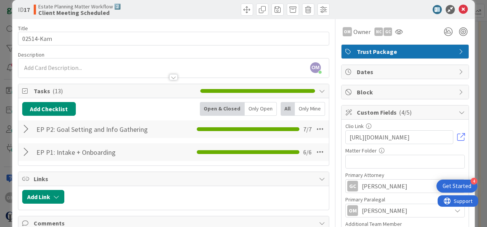
scroll to position [0, 0]
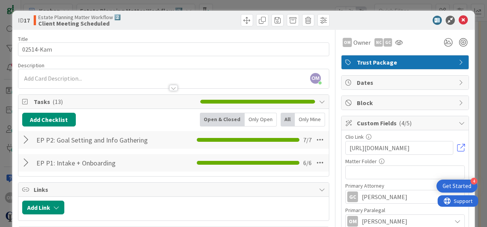
click at [26, 141] on div at bounding box center [27, 140] width 10 height 14
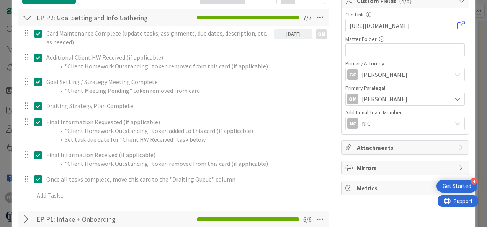
scroll to position [124, 0]
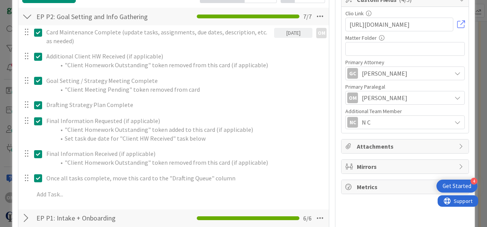
click at [37, 105] on icon at bounding box center [39, 105] width 11 height 9
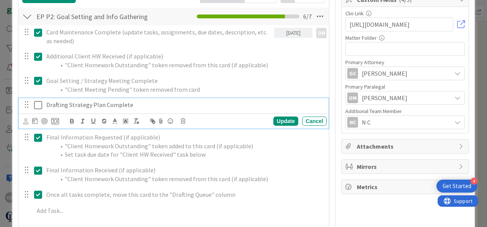
click at [37, 105] on icon at bounding box center [39, 105] width 11 height 9
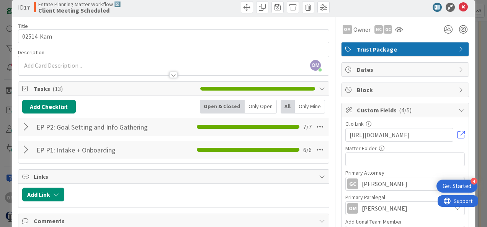
scroll to position [0, 0]
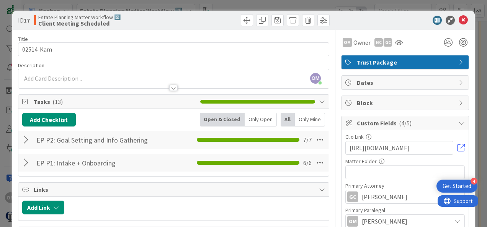
click at [26, 137] on div at bounding box center [27, 140] width 10 height 14
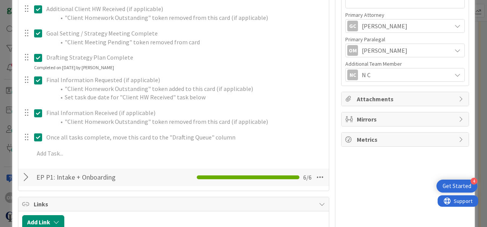
scroll to position [131, 0]
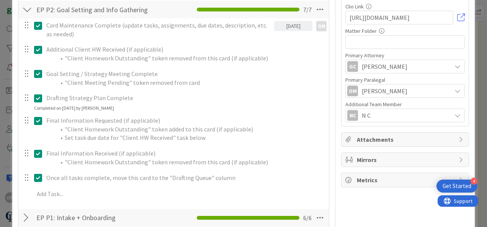
click at [39, 97] on icon at bounding box center [39, 98] width 11 height 9
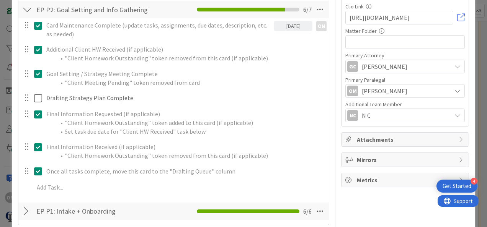
click at [277, 113] on div "Card Maintenance Complete (update tasks, assignments, due dates, description, e…" at bounding box center [173, 107] width 303 height 179
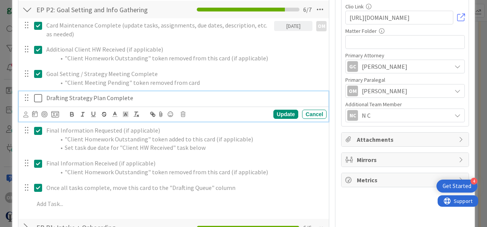
click at [78, 100] on p "Drafting Strategy Plan Complete" at bounding box center [184, 98] width 277 height 9
click at [157, 100] on p "Drafting Strategy Plan Complete" at bounding box center [184, 98] width 277 height 9
click at [306, 111] on div "Cancel" at bounding box center [314, 114] width 25 height 9
click at [37, 97] on icon at bounding box center [39, 98] width 11 height 9
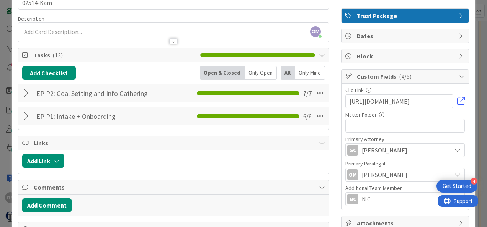
scroll to position [0, 0]
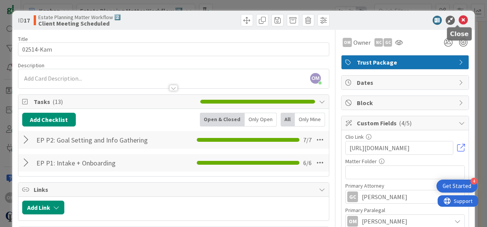
click at [459, 18] on icon at bounding box center [463, 20] width 9 height 9
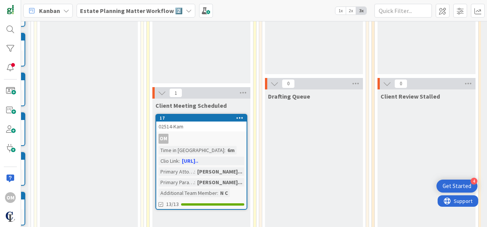
scroll to position [165, 194]
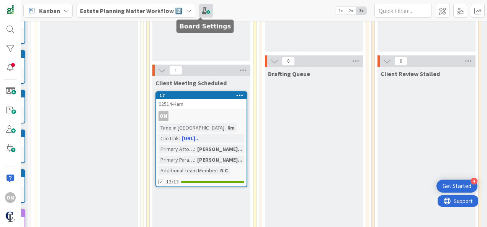
click at [199, 9] on span at bounding box center [206, 11] width 14 height 14
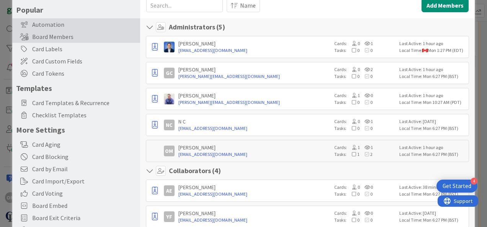
scroll to position [65, 0]
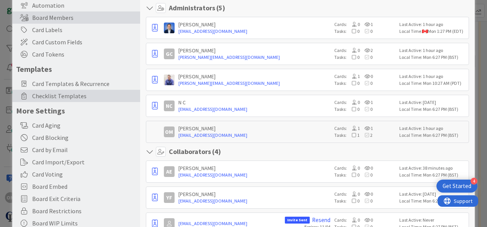
click at [57, 95] on span "Checklist Templates" at bounding box center [84, 96] width 104 height 9
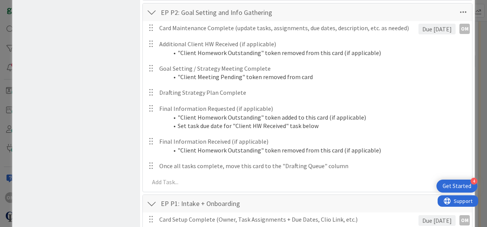
scroll to position [951, 0]
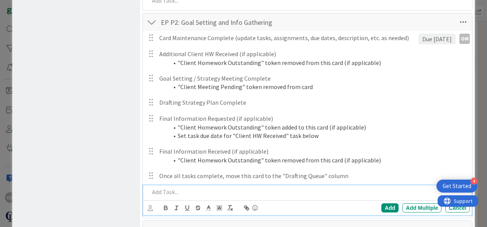
click at [160, 191] on p at bounding box center [307, 192] width 317 height 9
click at [253, 188] on p "All deeds pulled and Sunbiz reports" at bounding box center [307, 192] width 317 height 9
click at [255, 194] on p "All deeds pulled and Sunbiz reports" at bounding box center [307, 192] width 317 height 9
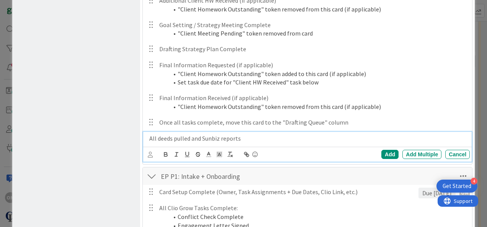
scroll to position [1018, 0]
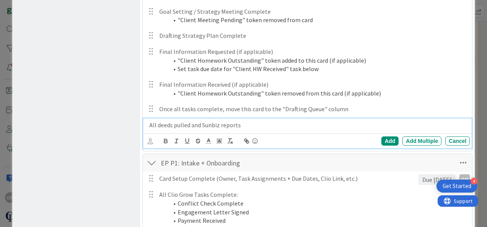
click at [191, 122] on p "All deeds pulled and Sunbiz reports" at bounding box center [307, 125] width 317 height 9
click at [244, 122] on p "All deeds and Sunbiz reports" at bounding box center [307, 125] width 317 height 9
click at [382, 140] on div "Add" at bounding box center [389, 141] width 17 height 9
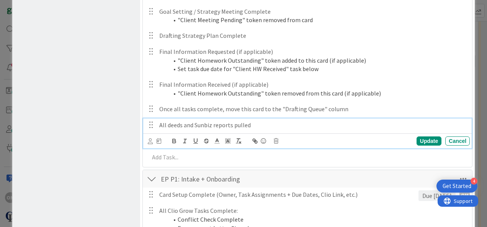
click at [255, 125] on p "All deeds and Sunbiz reports pulled" at bounding box center [312, 125] width 307 height 9
click at [430, 142] on div "Update" at bounding box center [429, 141] width 25 height 9
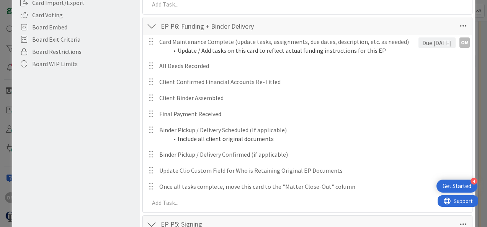
scroll to position [0, 0]
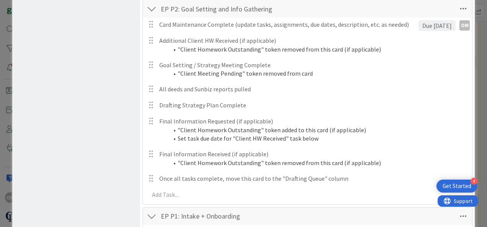
scroll to position [968, 0]
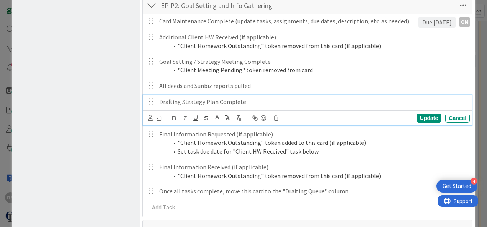
click at [166, 98] on p "Drafting Strategy Plan Complete" at bounding box center [312, 102] width 307 height 9
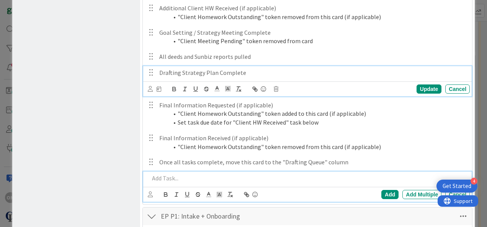
click at [157, 172] on div at bounding box center [308, 178] width 324 height 13
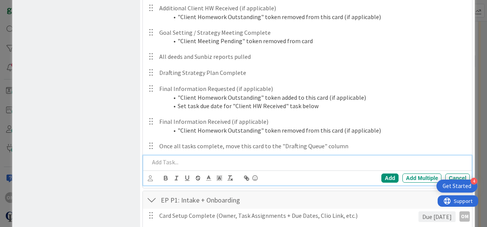
scroll to position [981, 0]
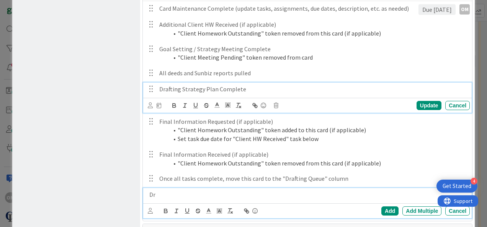
click at [227, 90] on div "Drafting Strategy Plan Complete Update Cancel" at bounding box center [307, 98] width 329 height 30
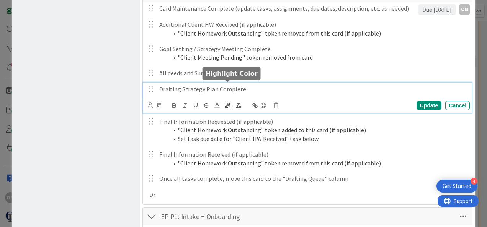
scroll to position [997, 0]
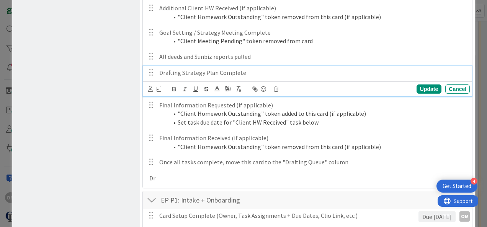
click at [273, 72] on p "Drafting Strategy Plan Complete" at bounding box center [312, 73] width 307 height 9
click at [420, 85] on div "Update" at bounding box center [429, 89] width 25 height 9
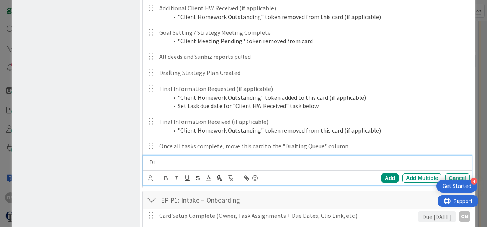
click at [162, 158] on p "Dr" at bounding box center [307, 162] width 317 height 9
click at [387, 177] on div "Add" at bounding box center [389, 178] width 17 height 9
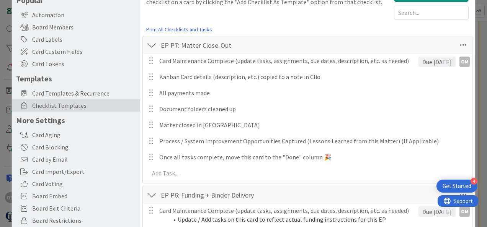
scroll to position [0, 0]
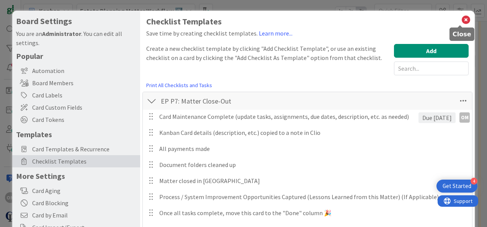
click at [462, 16] on icon at bounding box center [466, 20] width 10 height 11
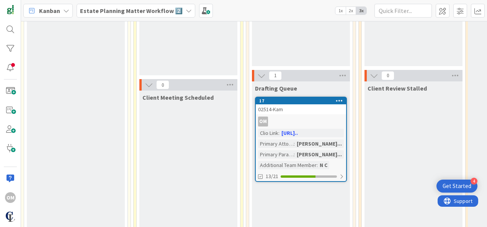
scroll to position [123, 207]
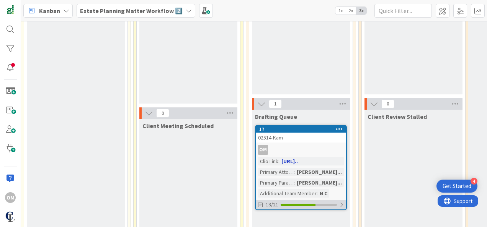
click at [339, 203] on div at bounding box center [341, 205] width 5 height 6
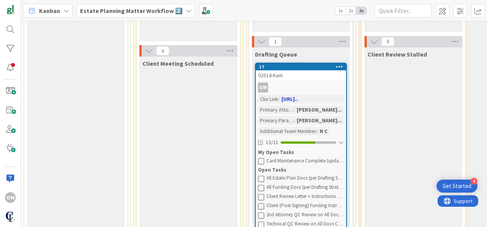
scroll to position [188, 207]
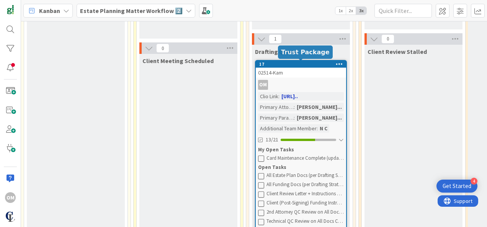
click at [306, 63] on div "17" at bounding box center [302, 64] width 87 height 5
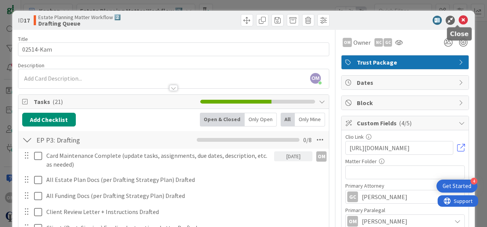
click at [459, 20] on icon at bounding box center [463, 20] width 9 height 9
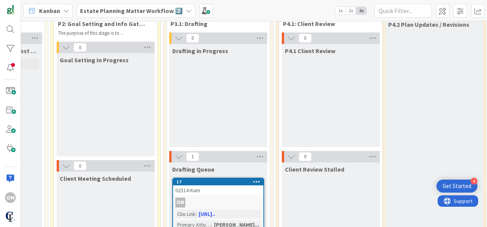
scroll to position [72, 289]
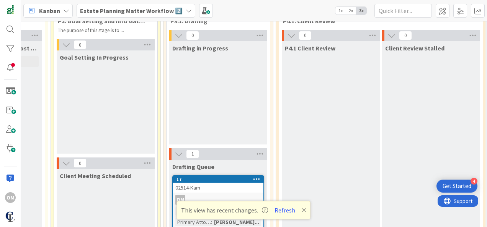
click at [457, 155] on div "Client Review Stalled" at bounding box center [431, 214] width 98 height 347
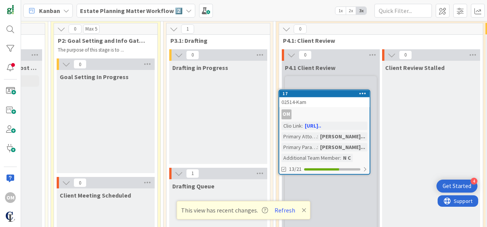
scroll to position [53, 289]
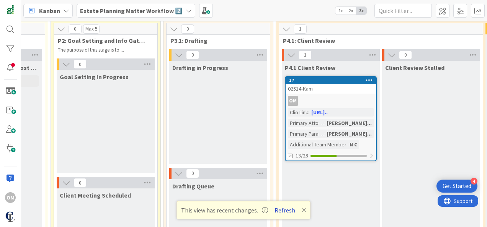
click at [283, 214] on button "Refresh" at bounding box center [285, 211] width 26 height 10
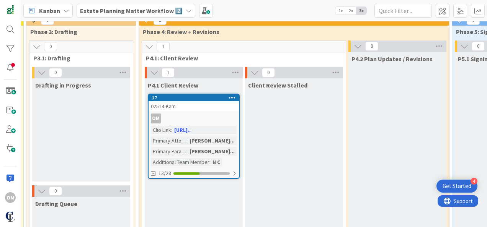
scroll to position [26, 427]
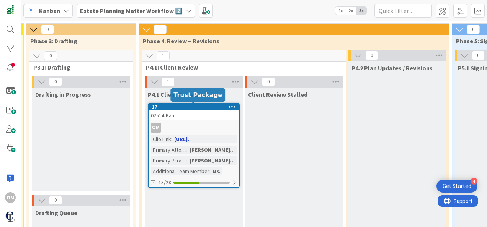
click at [188, 106] on div "17" at bounding box center [195, 107] width 87 height 5
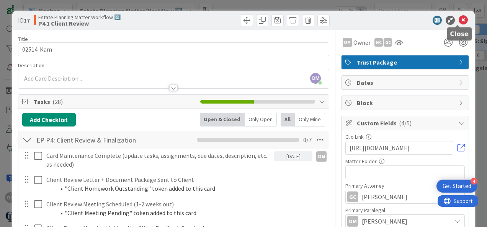
click at [460, 20] on icon at bounding box center [463, 20] width 9 height 9
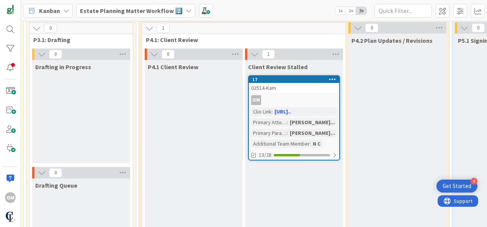
scroll to position [47, 427]
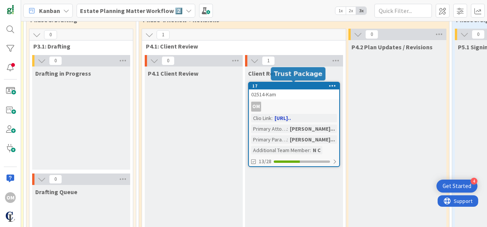
click at [287, 88] on div "17" at bounding box center [295, 85] width 87 height 5
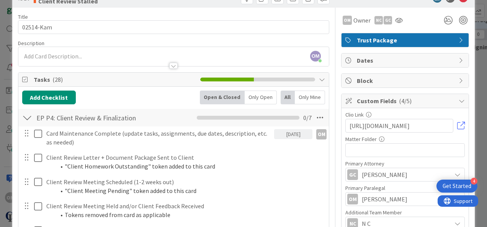
scroll to position [2, 0]
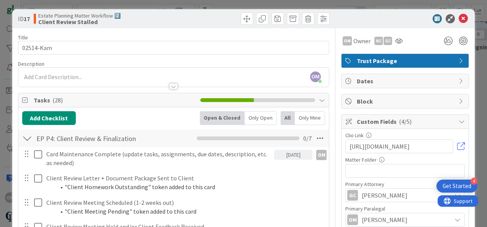
click at [401, 106] on div "Block" at bounding box center [405, 102] width 127 height 14
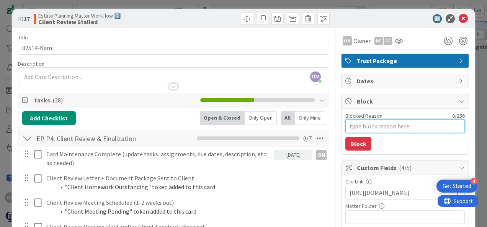
click at [382, 127] on textarea "Blocked Reason" at bounding box center [404, 126] width 119 height 14
type textarea "C"
type textarea "x"
type textarea "Cl"
type textarea "x"
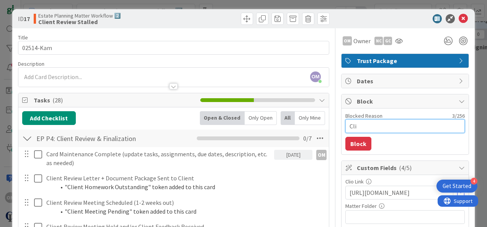
type textarea "Clie"
type textarea "x"
type textarea "Clien"
type textarea "x"
type textarea "Client"
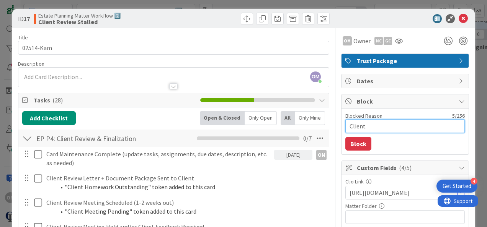
type textarea "x"
type textarea "Client"
type textarea "x"
type textarea "Client i"
type textarea "x"
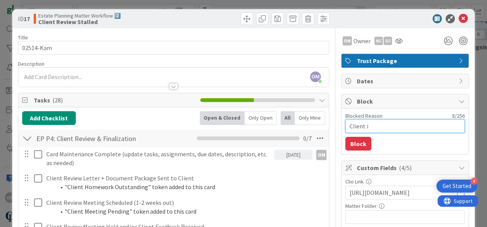
type textarea "Client is"
type textarea "x"
type textarea "Client is"
type textarea "x"
type textarea "Client is m"
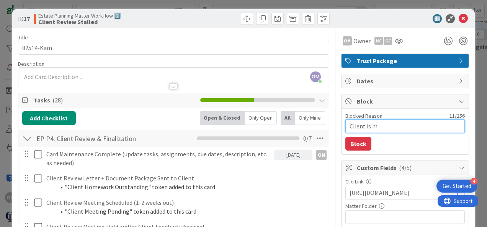
type textarea "x"
type textarea "Client is mo"
type textarea "x"
type textarea "Client is mov"
type textarea "x"
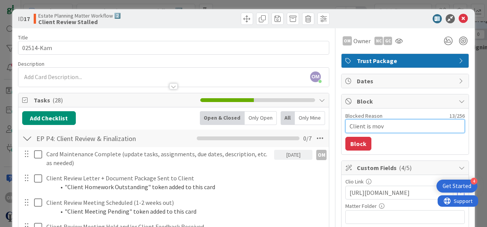
type textarea "Client is movi"
type textarea "x"
type textarea "Client is movin"
type textarea "x"
type textarea "Client is moving"
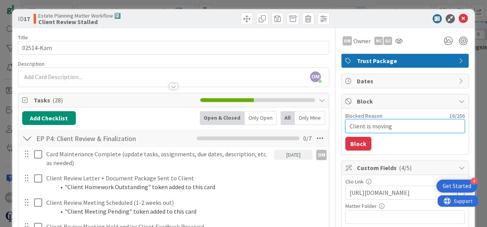
type textarea "x"
type textarea "Client is moving,"
type textarea "x"
type textarea "Client is moving, re"
type textarea "x"
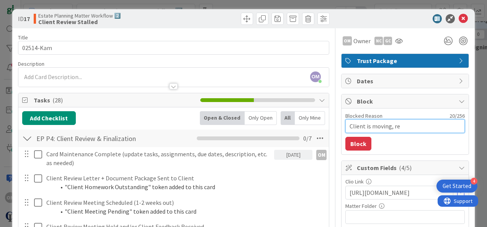
type textarea "Client is moving, req"
type textarea "x"
type textarea "Client is moving, requ"
type textarea "x"
type textarea "Client is moving, reque"
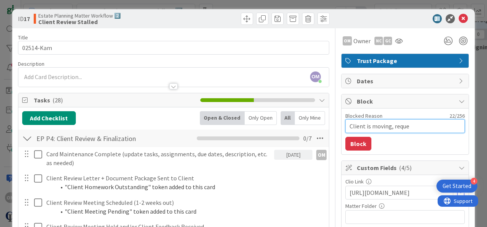
type textarea "x"
type textarea "Client is moving, reques"
type textarea "x"
type textarea "Client is moving, request"
type textarea "x"
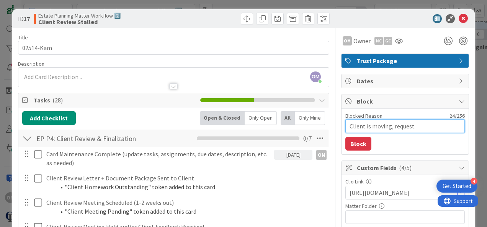
type textarea "Client is moving, requesti"
type textarea "x"
type textarea "Client is moving, requestin"
type textarea "x"
type textarea "Client is moving, requesting"
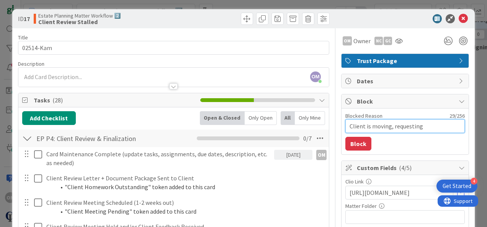
type textarea "x"
type textarea "Client is moving, requesting p"
type textarea "x"
type textarea "Client is moving, requesting pa"
type textarea "x"
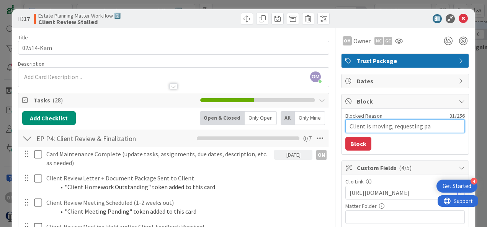
type textarea "Client is moving, requesting pau"
type textarea "x"
type textarea "Client is moving, requesting pause"
type textarea "x"
type textarea "Client is moving, requesting pause"
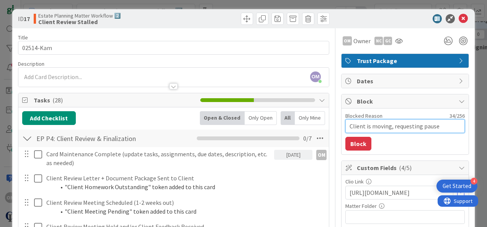
type textarea "x"
type textarea "Client is moving, requesting pause o"
type textarea "x"
type textarea "Client is moving, requesting pause on"
type textarea "x"
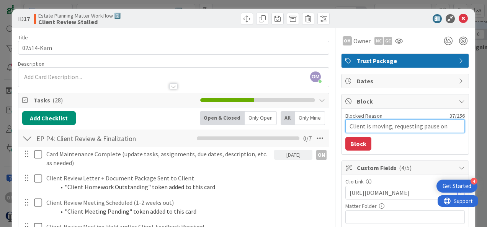
type textarea "Client is moving, requesting pause on"
type textarea "x"
type textarea "Client is moving, requesting pause on E"
type textarea "x"
type textarea "Client is moving, requesting pause on Ep"
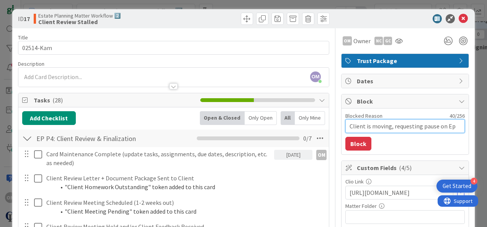
type textarea "x"
type textarea "Client is moving, requesting pause on E"
type textarea "x"
type textarea "Client is moving, requesting pause on EP"
type textarea "x"
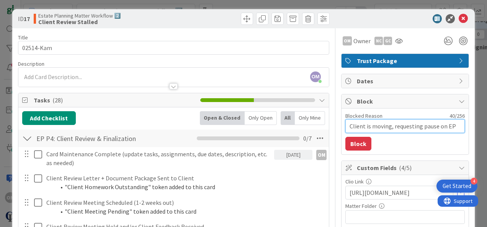
type textarea "Client is moving, requesting pause on EP"
type textarea "x"
type textarea "Client is moving, requesting pause on EP c"
type textarea "x"
type textarea "Client is moving, requesting pause on EP ch"
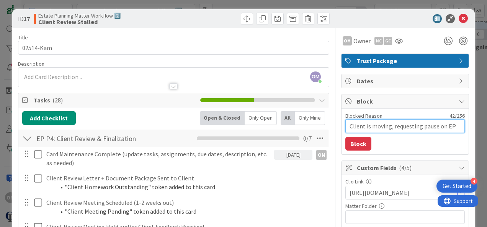
type textarea "x"
type textarea "Client is moving, requesting pause on EP cha"
type textarea "x"
type textarea "Client is moving, requesting pause on [PERSON_NAME]"
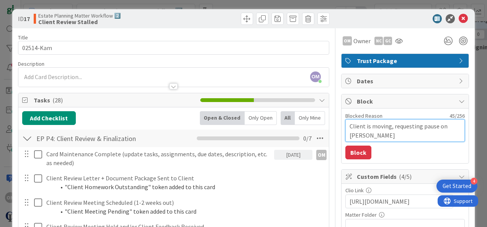
type textarea "x"
type textarea "Client is moving, requesting pause on EP change"
type textarea "x"
type textarea "Client is moving, requesting pause on EP changes."
type textarea "x"
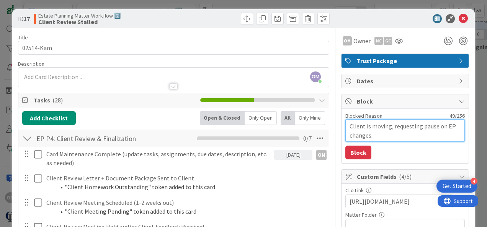
type textarea "Client is moving, requesting pause on EP changes."
type textarea "x"
type textarea "Client is moving, requesting pause on EP changes. N"
type textarea "x"
type textarea "Client is moving, requesting pause on EP changes. Ne"
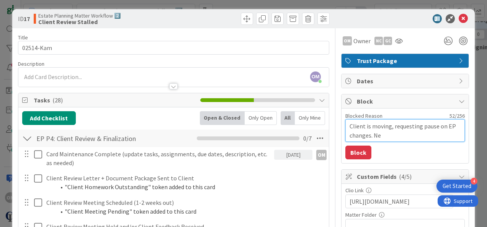
type textarea "x"
type textarea "Client is moving, requesting pause on EP changes. Nex"
type textarea "x"
type textarea "Client is moving, requesting pause on EP changes. Next"
type textarea "x"
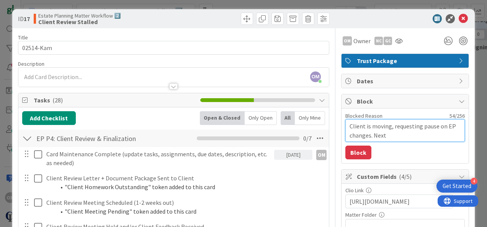
type textarea "Client is moving, requesting pause on EP changes. Next"
type textarea "x"
type textarea "Client is moving, requesting pause on EP changes. Next Ch"
type textarea "x"
type textarea "Client is moving, requesting pause on EP changes. Next Che"
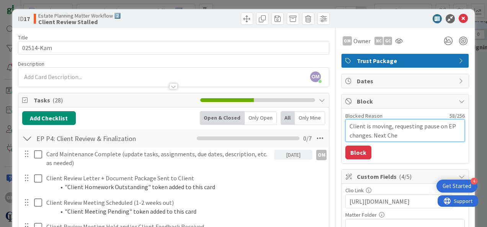
type textarea "x"
type textarea "Client is moving, requesting pause on EP changes. Next Chec"
type textarea "x"
type textarea "Client is moving, requesting pause on EP changes. Next Check"
type textarea "x"
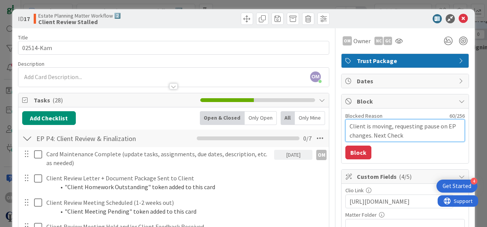
type textarea "Client is moving, requesting pause on EP changes. Next Chec"
type textarea "x"
type textarea "Client is moving, requesting pause on EP changes. Next Che"
type textarea "x"
type textarea "Client is moving, requesting pause on EP changes. Next Ch"
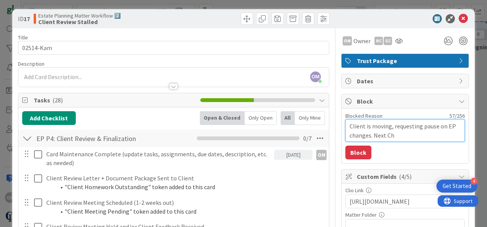
type textarea "x"
type textarea "Client is moving, requesting pause on EP changes. Next C"
type textarea "x"
type textarea "Client is moving, requesting pause on EP changes. Next"
type textarea "x"
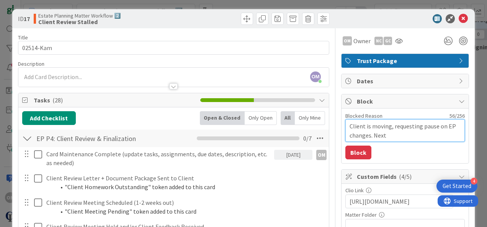
type textarea "Client is moving, requesting pause on EP changes. Next c"
type textarea "x"
type textarea "Client is moving, requesting pause on EP changes. Next ceh"
type textarea "x"
type textarea "Client is moving, requesting pause on EP changes. Next cehc"
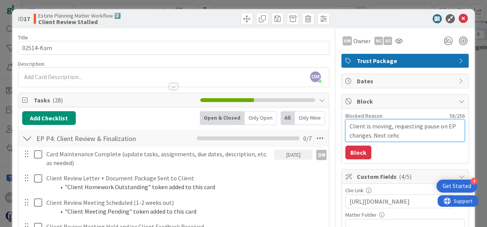
type textarea "x"
type textarea "Client is moving, requesting pause on EP changes. Next cehck"
type textarea "x"
type textarea "Client is moving, requesting pause on EP changes. Next cehc"
type textarea "x"
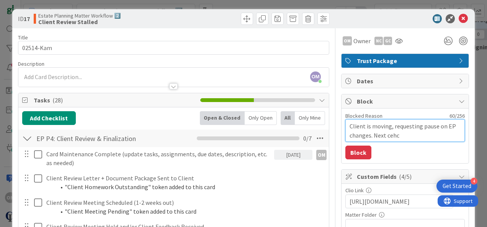
type textarea "Client is moving, requesting pause on EP changes. Next ceh"
type textarea "x"
type textarea "Client is moving, requesting pause on EP changes. Next ce"
type textarea "x"
type textarea "Client is moving, requesting pause on EP changes. Next c"
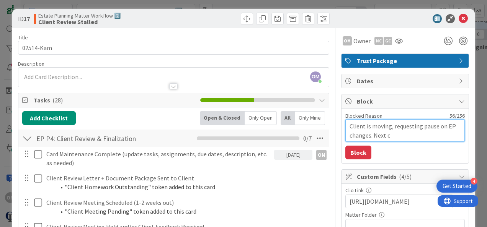
type textarea "x"
type textarea "Client is moving, requesting pause on EP changes. Next ch"
type textarea "x"
type textarea "Client is moving, requesting pause on EP changes. Next chec"
type textarea "x"
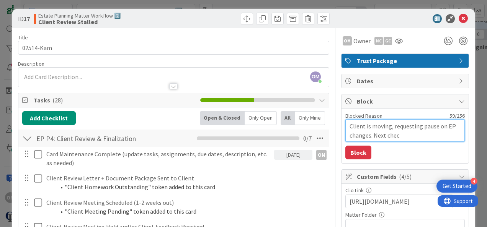
type textarea "Client is moving, requesting pause on EP changes. Next check"
type textarea "x"
type textarea "Client is moving, requesting pause on EP changes. Next [PERSON_NAME]"
type textarea "x"
type textarea "Client is moving, requesting pause on EP changes. Next checkin"
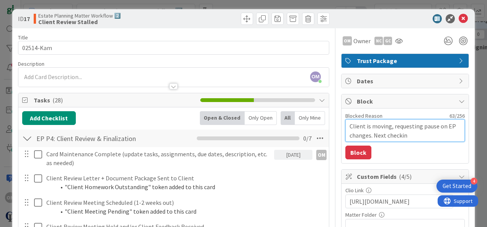
type textarea "x"
type textarea "Client is moving, requesting pause on EP changes. Next [PERSON_NAME]"
type textarea "x"
type textarea "Client is moving, requesting pause on EP changes. Next check"
type textarea "x"
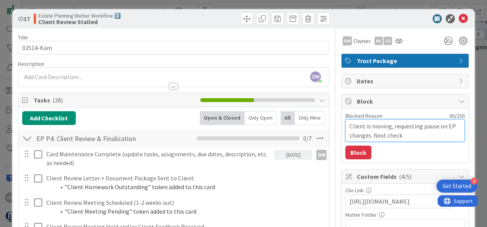
type textarea "Client is moving, requesting pause on EP changes. Next check-"
type textarea "x"
type textarea "Client is moving, requesting pause on EP changes. Next check-i"
type textarea "x"
type textarea "Client is moving, requesting pause on EP changes. Next check-in"
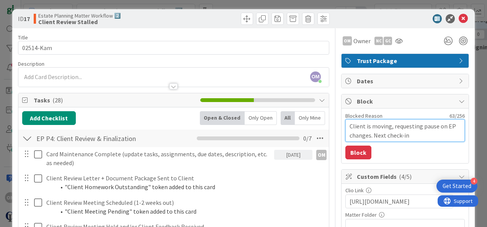
type textarea "x"
type textarea "Client is moving, requesting pause on EP changes. Next check-in"
type textarea "x"
type textarea "Client is moving, requesting pause on EP changes. Next check-in 0"
type textarea "x"
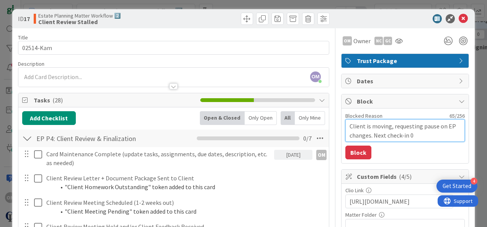
type textarea "Client is moving, requesting pause on EP changes. Next check-in 08"
type textarea "x"
type textarea "Client is moving, requesting pause on EP changes. Next check-in 08/"
type textarea "x"
type textarea "Client is moving, requesting pause on EP changes. Next check-in 08/3"
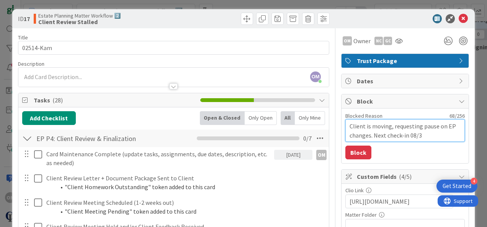
type textarea "x"
type textarea "Client is moving, requesting pause on EP changes. Next check-in 08/30/"
type textarea "x"
type textarea "Client is moving, requesting pause on EP changes. Next check-in 08/30/2"
type textarea "x"
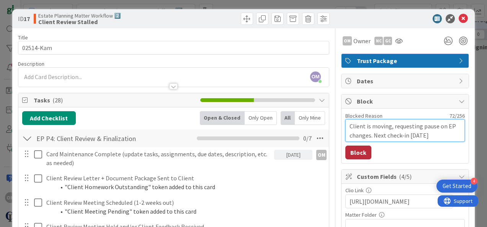
type textarea "Client is moving, requesting pause on EP changes. Next check-in [DATE]"
click at [355, 153] on button "Block" at bounding box center [358, 153] width 26 height 14
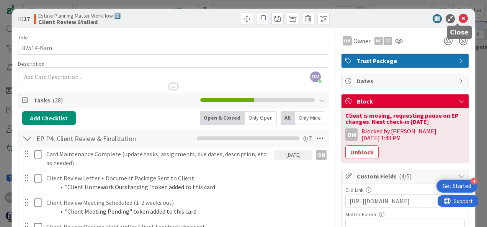
click at [458, 13] on div "ID 17 Estate Planning Matter Workflow 2️⃣ Client Review Stalled" at bounding box center [243, 18] width 463 height 19
click at [459, 17] on icon at bounding box center [463, 18] width 9 height 9
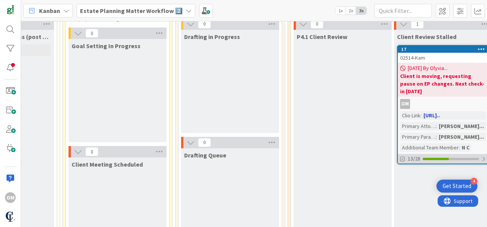
scroll to position [84, 273]
